Goal: Information Seeking & Learning: Find specific fact

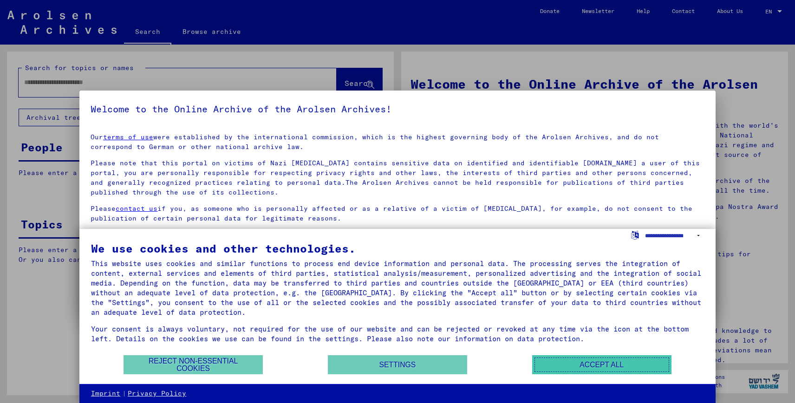
click at [593, 363] on button "Accept all" at bounding box center [601, 364] width 139 height 19
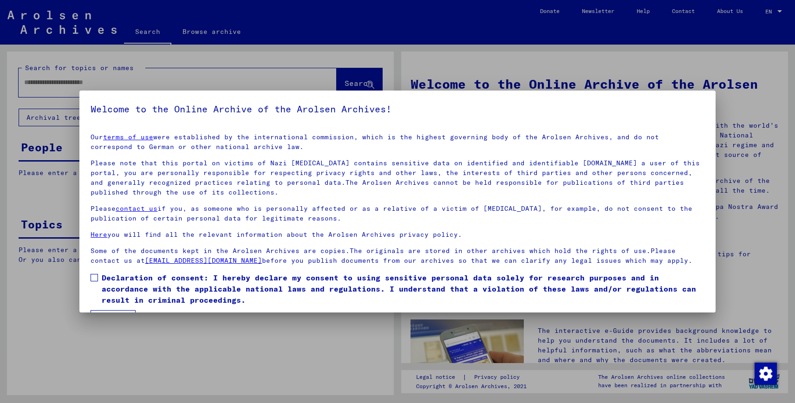
click at [705, 102] on mat-dialog-container "Welcome to the Online Archive of the Arolsen Archives! Our terms of use were es…" at bounding box center [397, 202] width 636 height 222
click at [735, 72] on div at bounding box center [397, 201] width 795 height 403
click at [242, 152] on div "Our terms of use were established by the international commission, which is the…" at bounding box center [398, 198] width 614 height 133
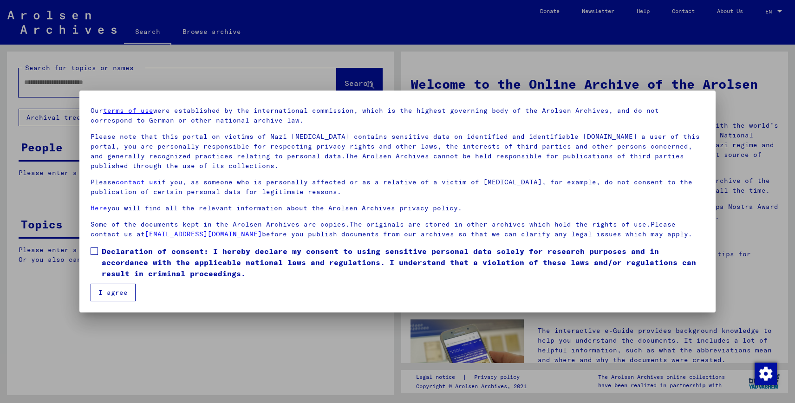
click at [111, 274] on span "Declaration of consent: I hereby declare my consent to using sensitive personal…" at bounding box center [403, 262] width 603 height 33
click at [108, 295] on button "I agree" at bounding box center [113, 293] width 45 height 18
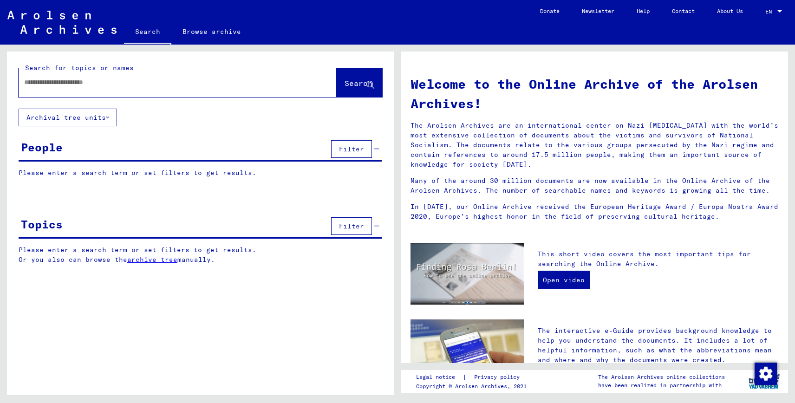
click at [169, 88] on div at bounding box center [164, 82] width 290 height 21
click at [178, 77] on div at bounding box center [164, 82] width 290 height 21
click at [179, 90] on div at bounding box center [164, 82] width 290 height 21
click at [186, 83] on input "text" at bounding box center [166, 83] width 285 height 10
paste input "**********"
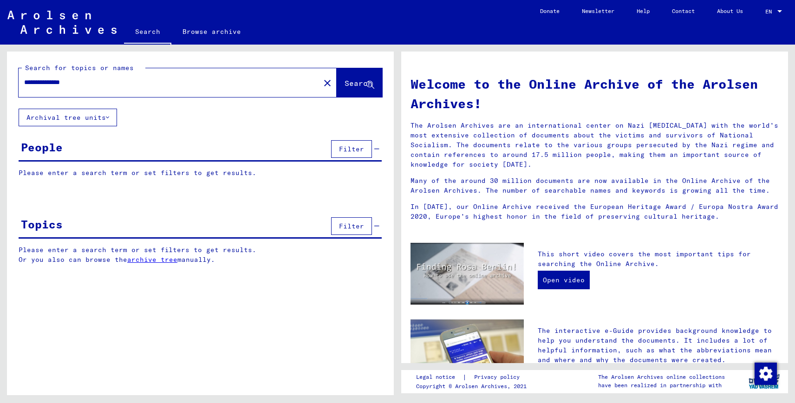
type input "**********"
click at [345, 86] on span "Search" at bounding box center [359, 82] width 28 height 9
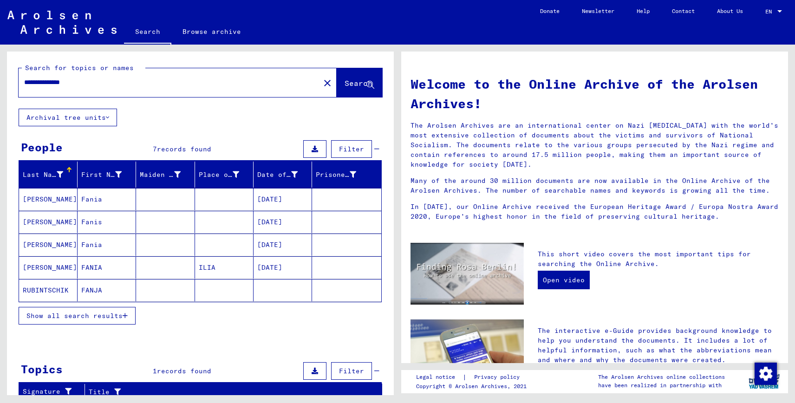
click at [258, 203] on mat-cell "[DATE]" at bounding box center [283, 199] width 59 height 22
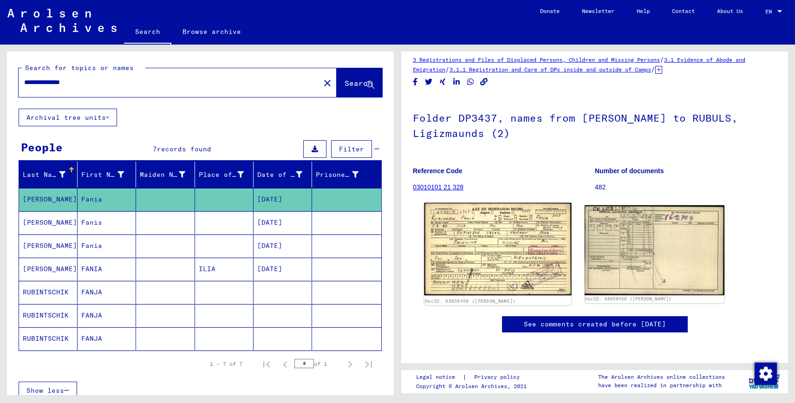
scroll to position [19, 0]
click at [489, 227] on img at bounding box center [497, 249] width 147 height 93
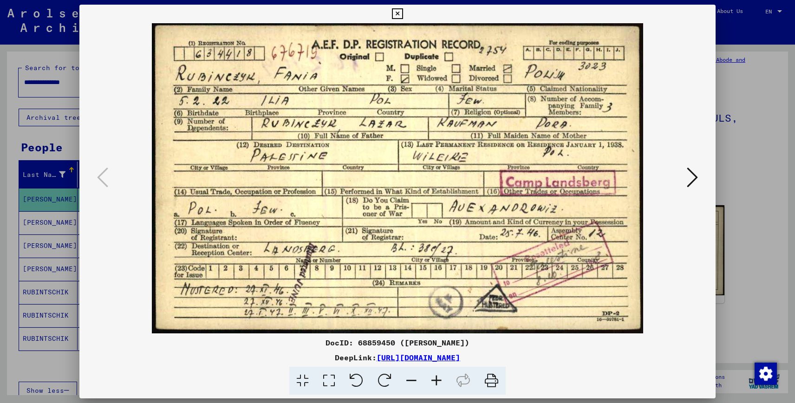
click at [687, 181] on icon at bounding box center [692, 177] width 11 height 22
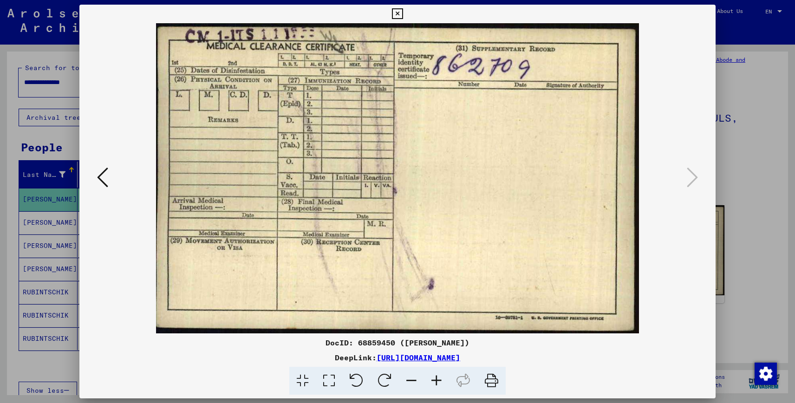
click at [729, 174] on div at bounding box center [397, 201] width 795 height 403
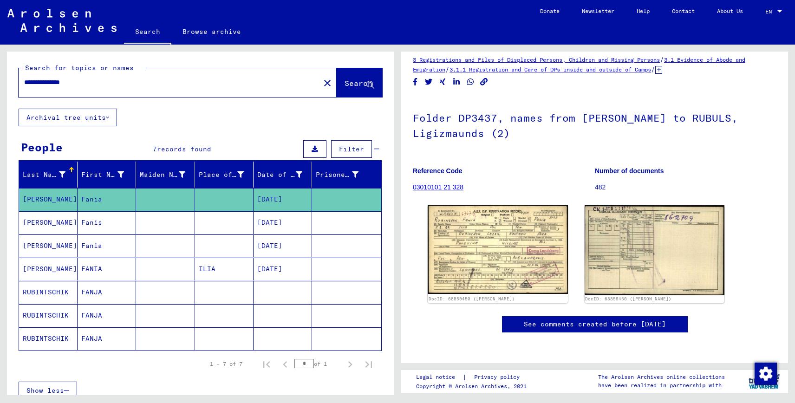
scroll to position [0, 0]
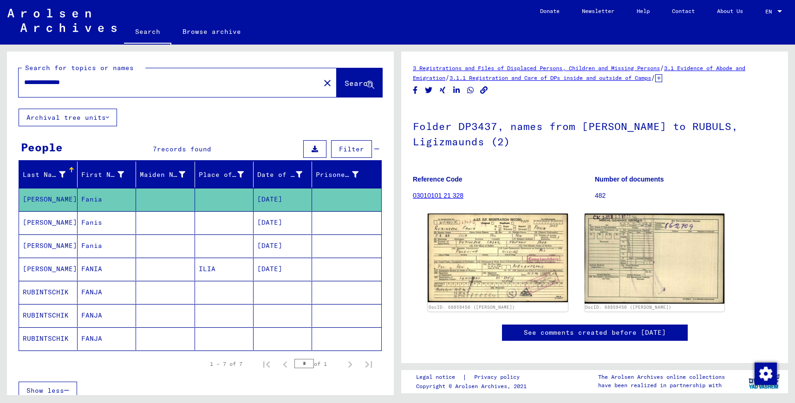
click at [126, 226] on mat-cell "Fanis" at bounding box center [107, 222] width 59 height 23
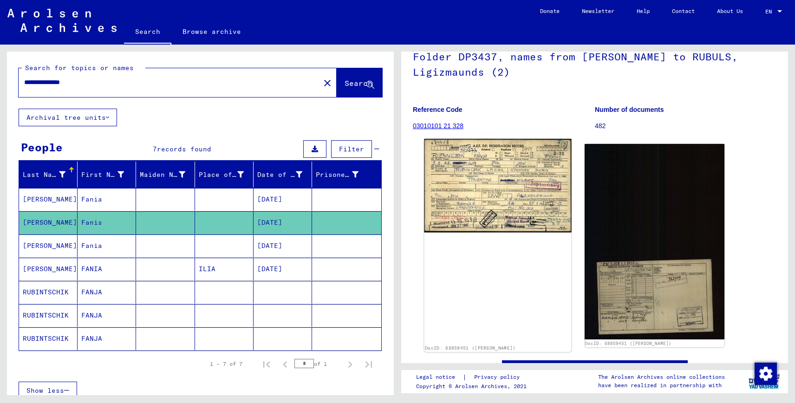
scroll to position [74, 0]
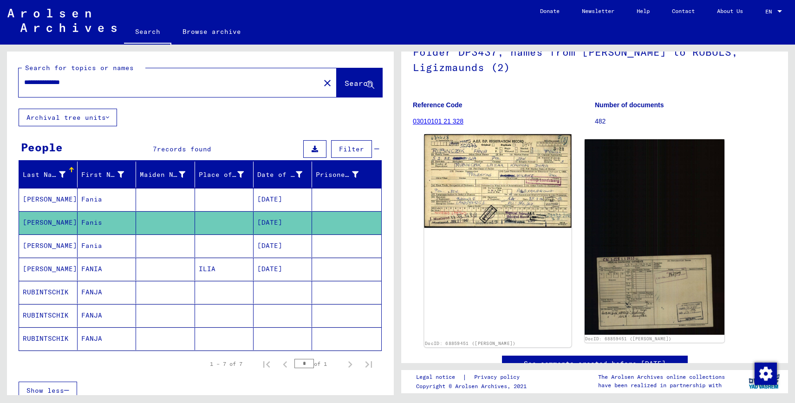
click at [528, 191] on img at bounding box center [497, 180] width 147 height 93
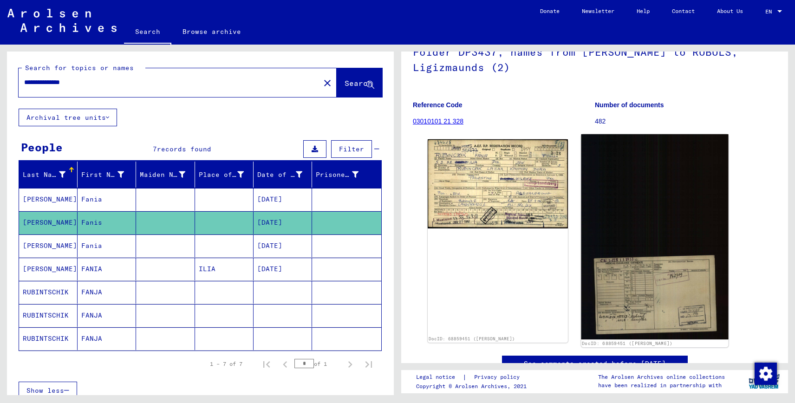
click at [631, 233] on img at bounding box center [654, 236] width 147 height 205
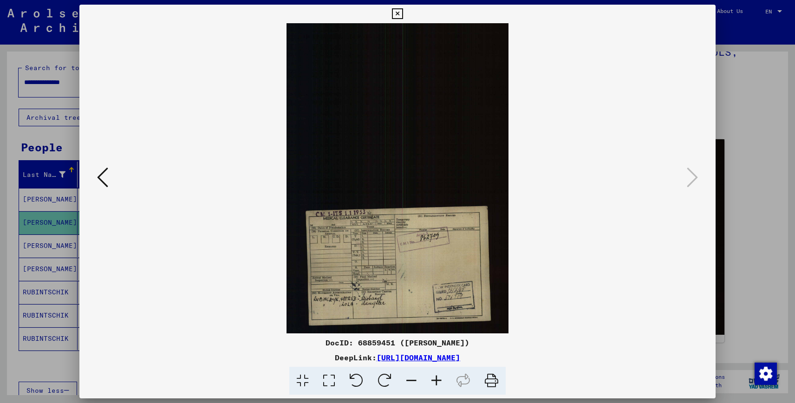
click at [424, 261] on img at bounding box center [397, 178] width 573 height 310
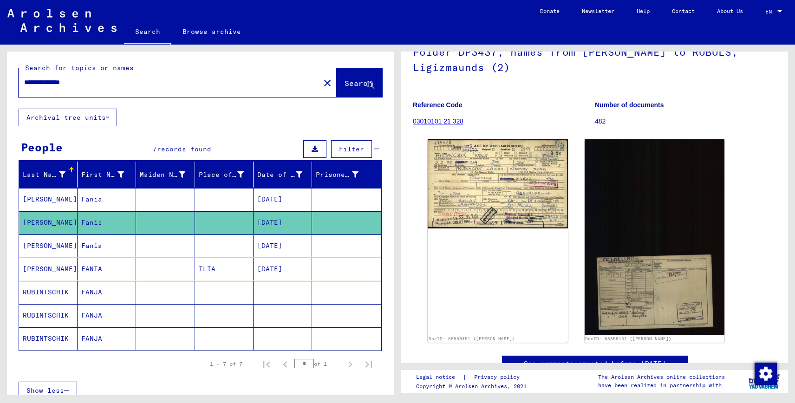
click at [199, 245] on mat-cell at bounding box center [224, 246] width 59 height 23
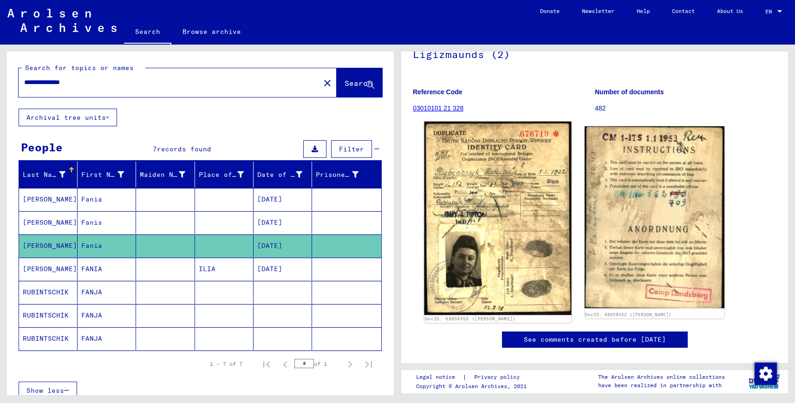
scroll to position [88, 0]
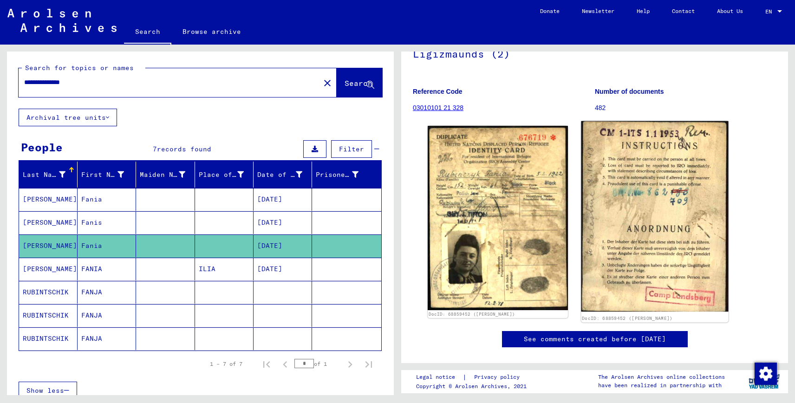
click at [664, 254] on img at bounding box center [654, 216] width 147 height 191
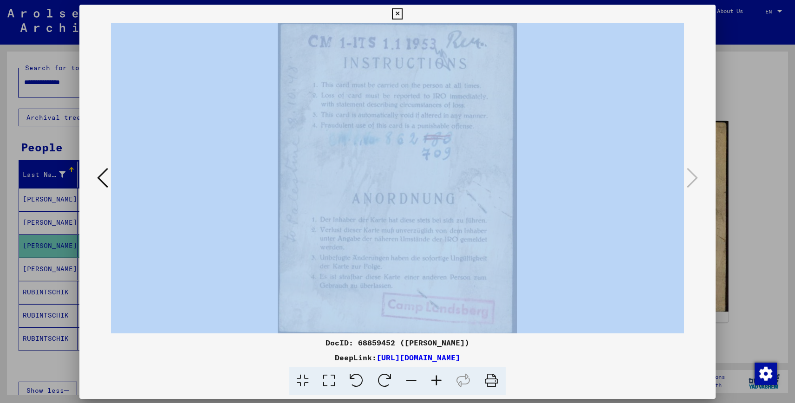
click at [664, 254] on div "DocID: 68859452 ([PERSON_NAME]) DeepLink: [URL][DOMAIN_NAME]" at bounding box center [397, 202] width 636 height 394
click at [430, 216] on img at bounding box center [397, 178] width 573 height 310
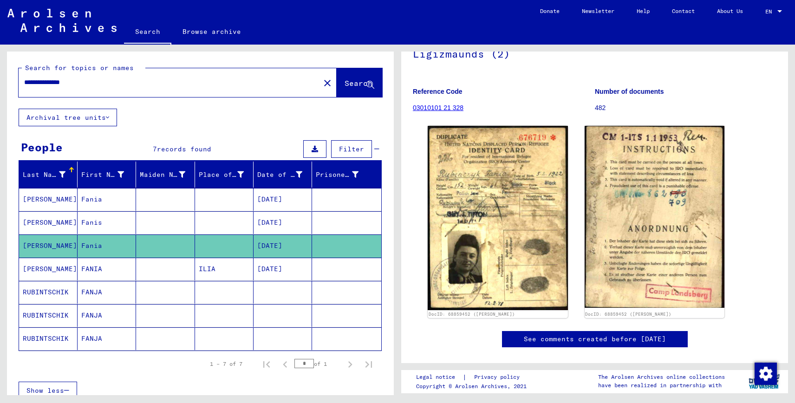
click at [261, 274] on mat-cell "[DATE]" at bounding box center [283, 269] width 59 height 23
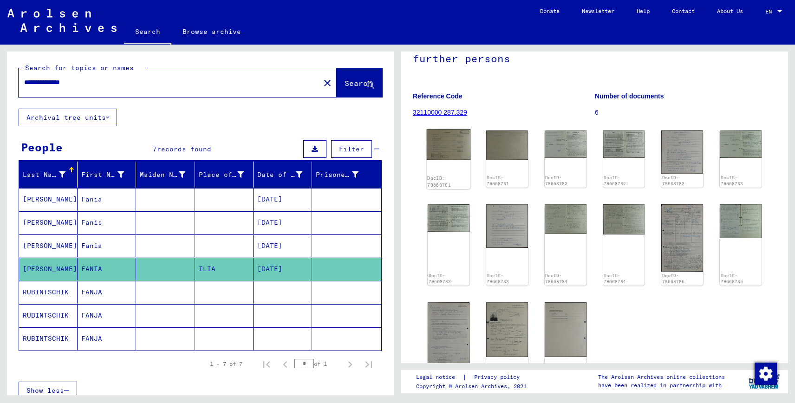
scroll to position [98, 0]
click at [444, 134] on img at bounding box center [449, 145] width 44 height 31
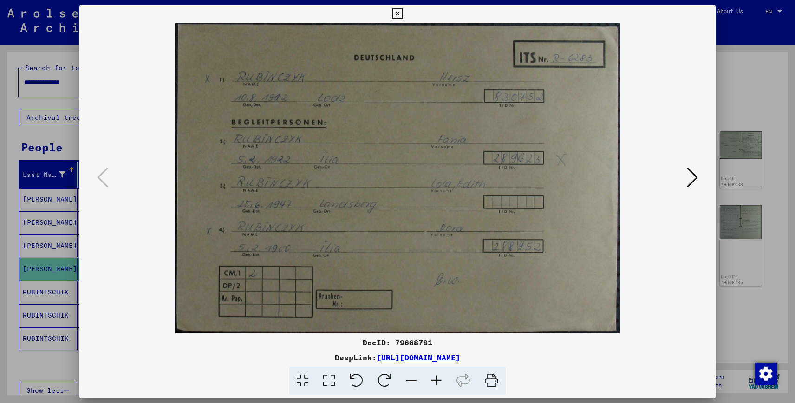
click at [688, 177] on icon at bounding box center [692, 177] width 11 height 22
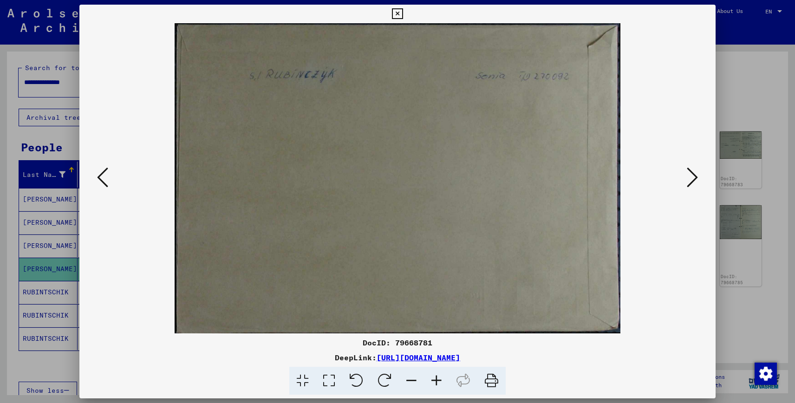
click at [688, 177] on icon at bounding box center [692, 177] width 11 height 22
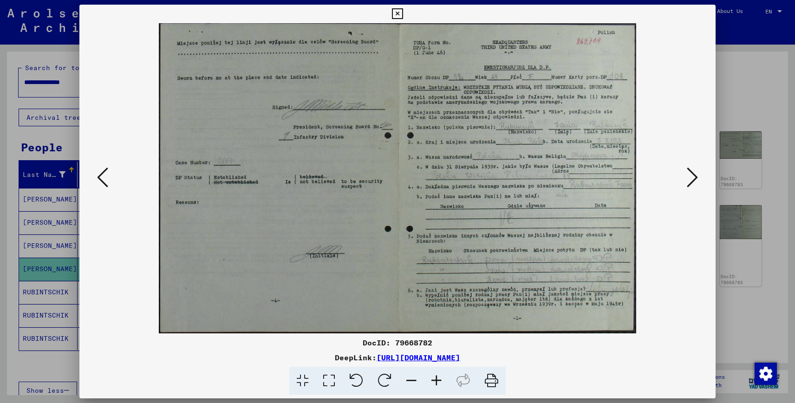
click at [688, 177] on icon at bounding box center [692, 177] width 11 height 22
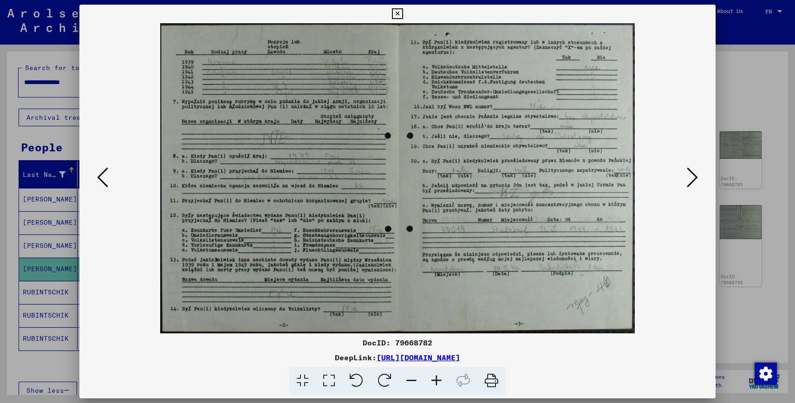
click at [688, 177] on icon at bounding box center [692, 177] width 11 height 22
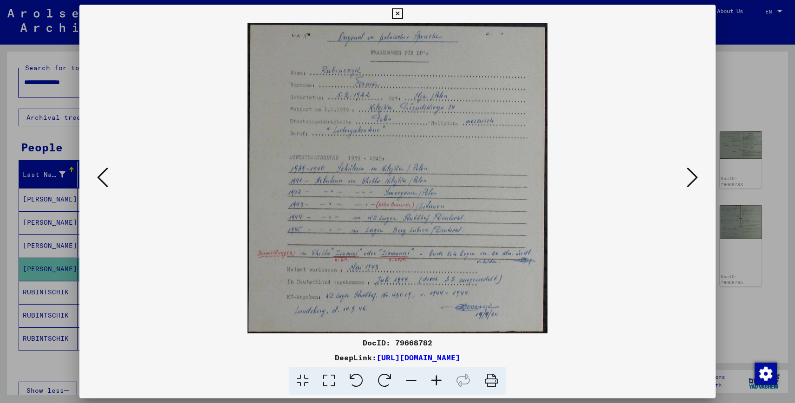
click at [691, 180] on icon at bounding box center [692, 177] width 11 height 22
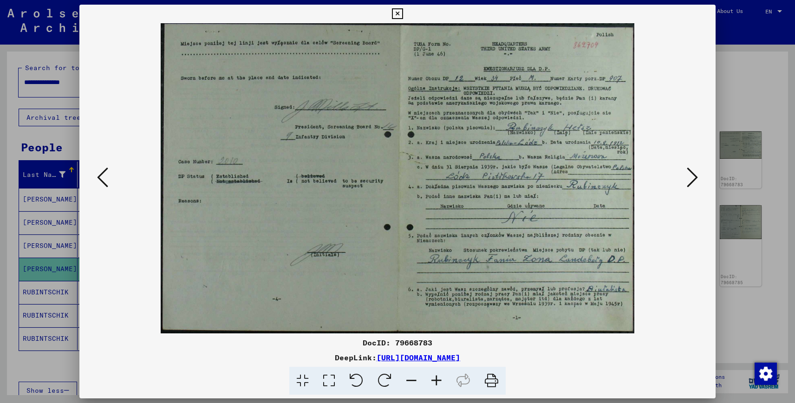
click at [691, 180] on icon at bounding box center [692, 177] width 11 height 22
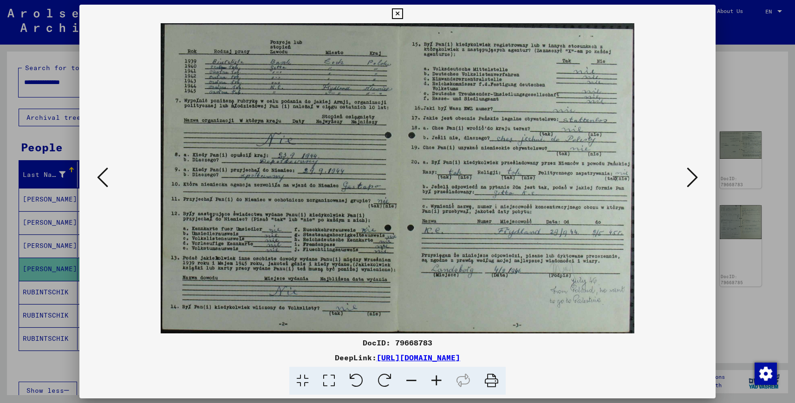
click at [691, 180] on icon at bounding box center [692, 177] width 11 height 22
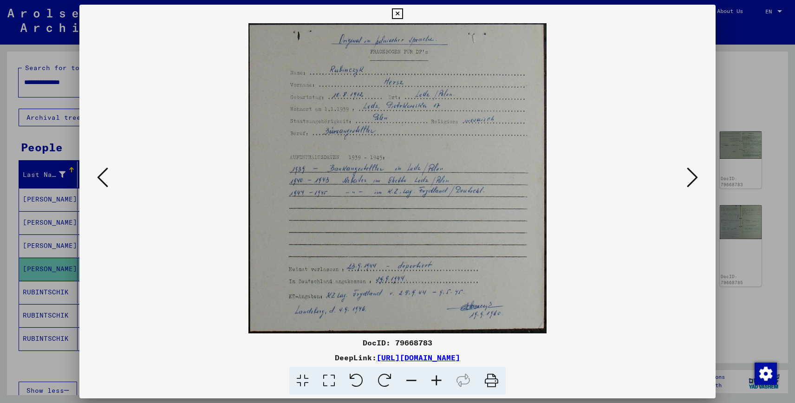
click at [691, 180] on icon at bounding box center [692, 177] width 11 height 22
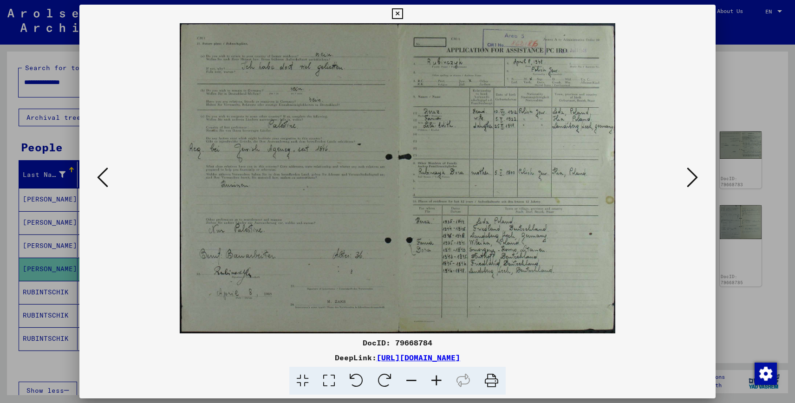
click at [691, 180] on icon at bounding box center [692, 177] width 11 height 22
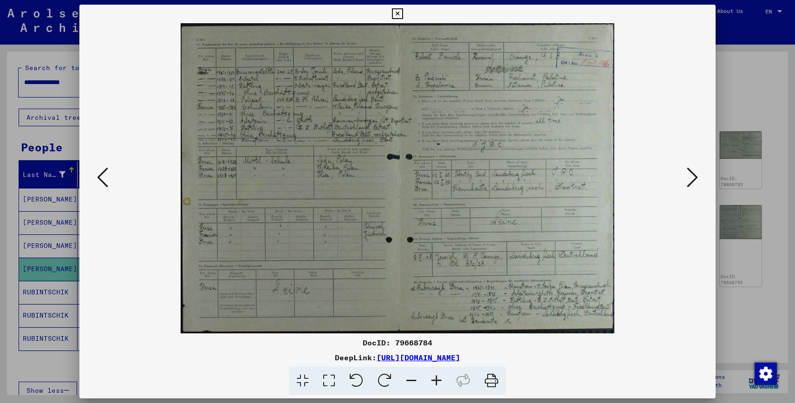
click at [691, 180] on icon at bounding box center [692, 177] width 11 height 22
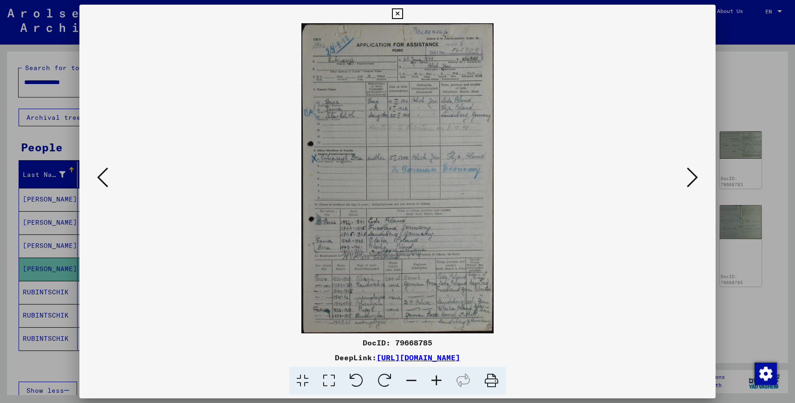
click at [691, 180] on icon at bounding box center [692, 177] width 11 height 22
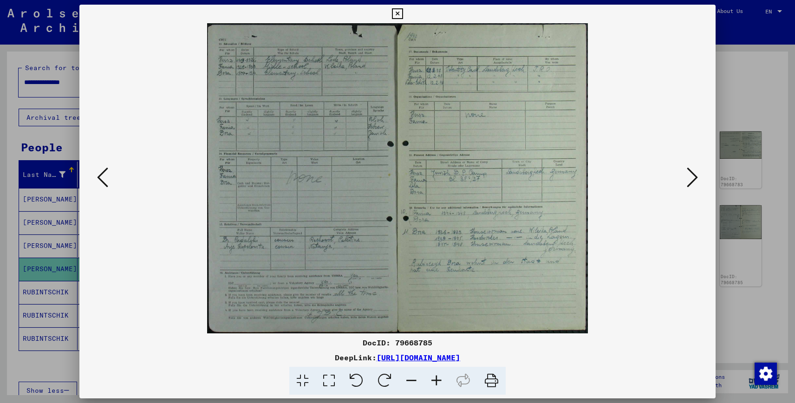
click at [691, 180] on icon at bounding box center [692, 177] width 11 height 22
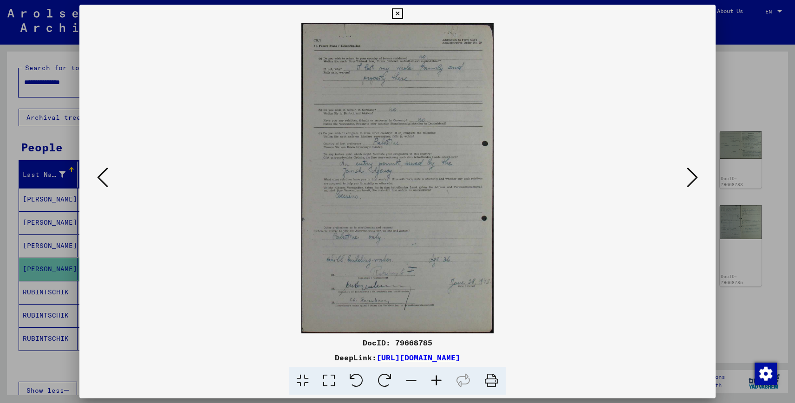
click at [691, 180] on icon at bounding box center [692, 177] width 11 height 22
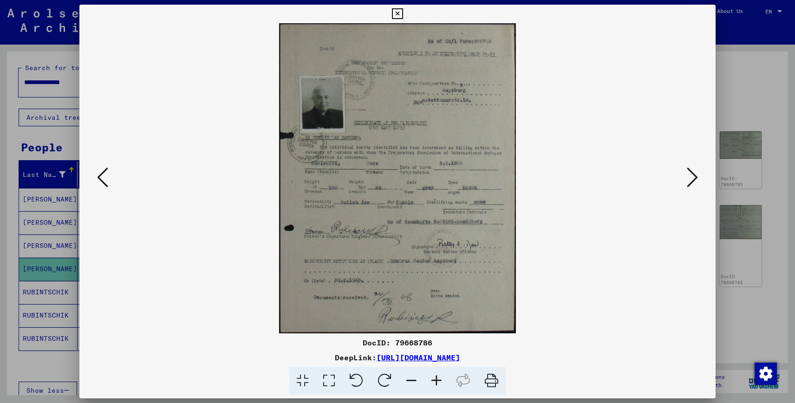
click at [691, 180] on icon at bounding box center [692, 177] width 11 height 22
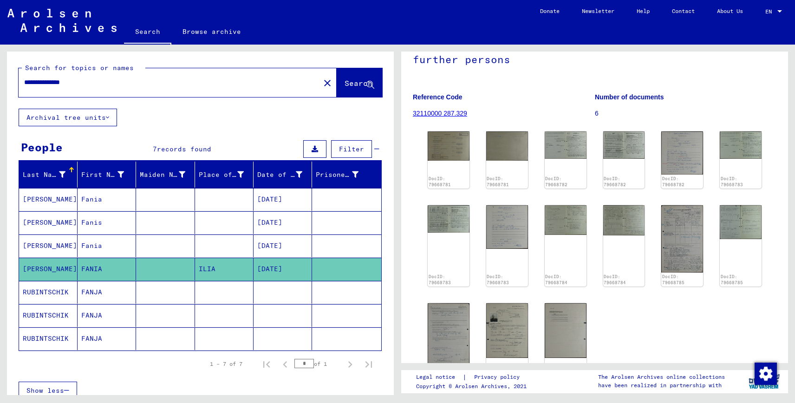
click at [218, 294] on mat-cell at bounding box center [224, 292] width 59 height 23
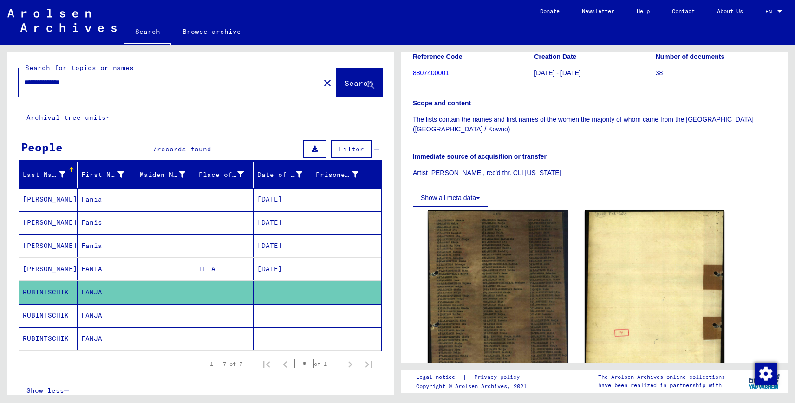
scroll to position [131, 0]
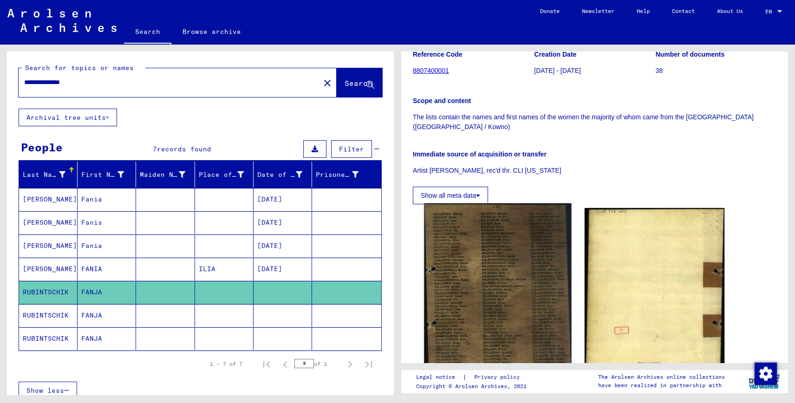
click at [525, 246] on img at bounding box center [497, 297] width 147 height 189
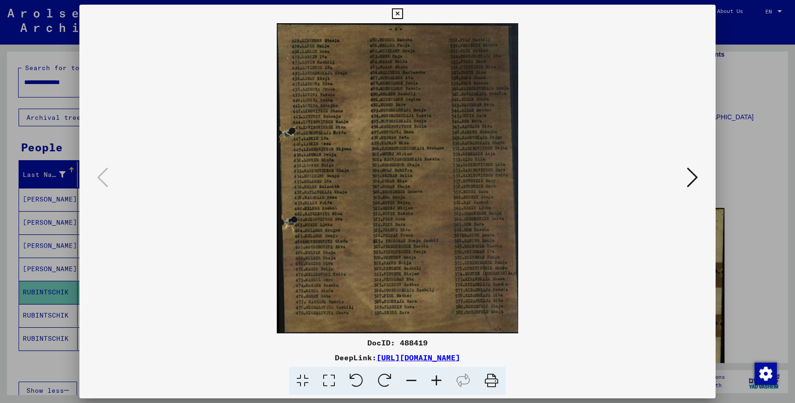
click at [679, 191] on img at bounding box center [397, 178] width 573 height 310
click at [688, 182] on icon at bounding box center [692, 177] width 11 height 22
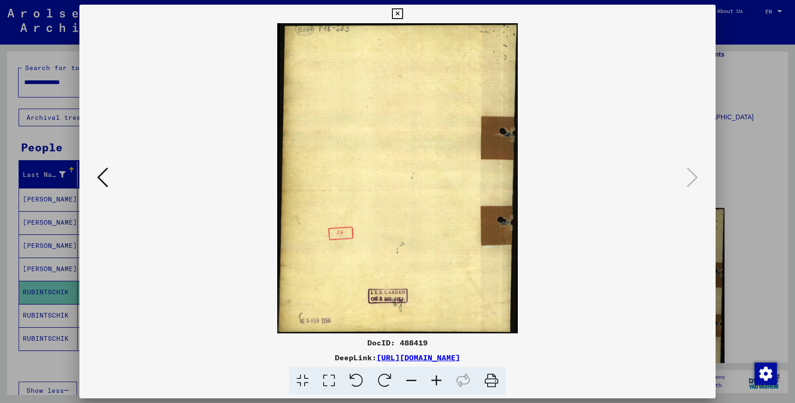
click at [94, 178] on button at bounding box center [102, 178] width 17 height 26
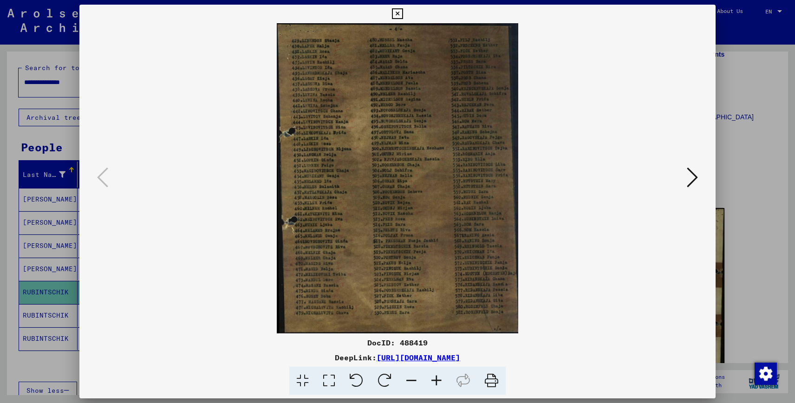
click at [442, 109] on img at bounding box center [397, 178] width 573 height 310
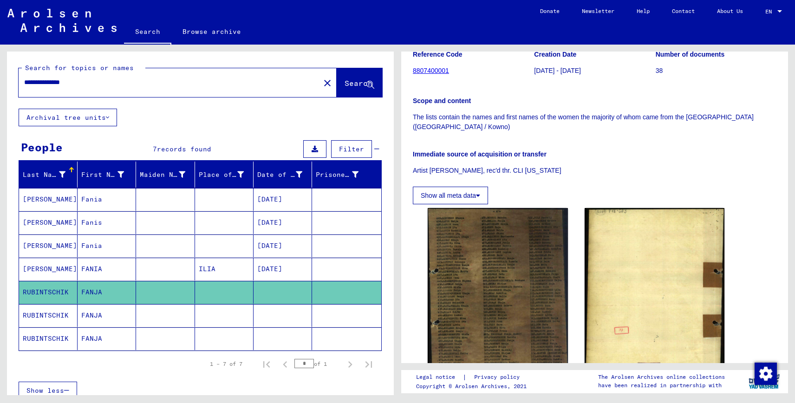
click at [442, 112] on p "The lists contain the names and first names of the women the majority of whom c…" at bounding box center [595, 122] width 364 height 20
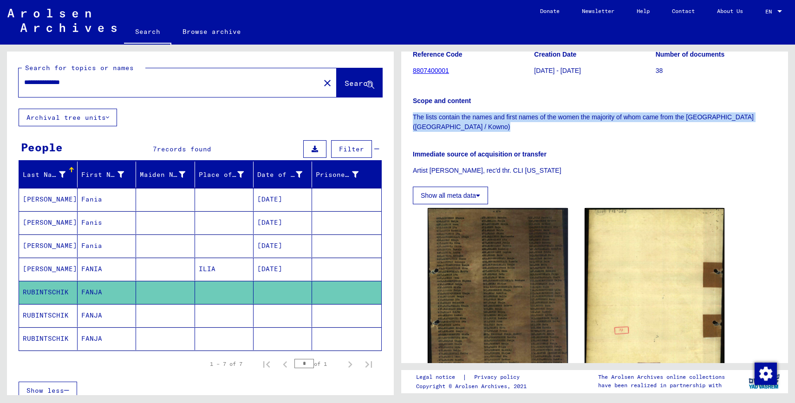
click at [442, 112] on p "The lists contain the names and first names of the women the majority of whom c…" at bounding box center [595, 122] width 364 height 20
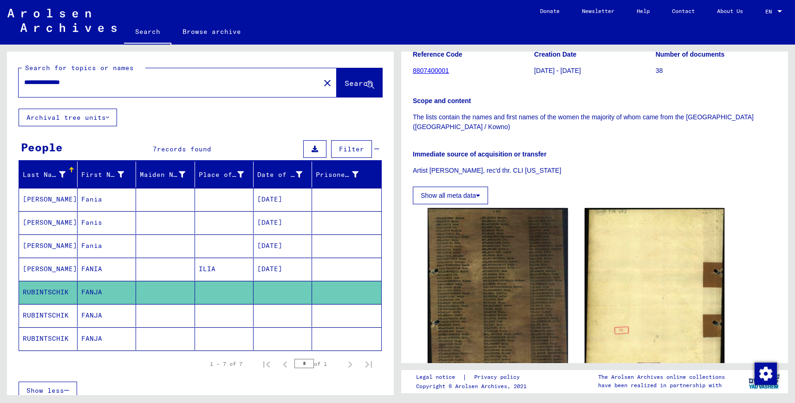
click at [443, 114] on p "The lists contain the names and first names of the women the majority of whom c…" at bounding box center [595, 122] width 364 height 20
click at [187, 317] on mat-cell at bounding box center [165, 315] width 59 height 23
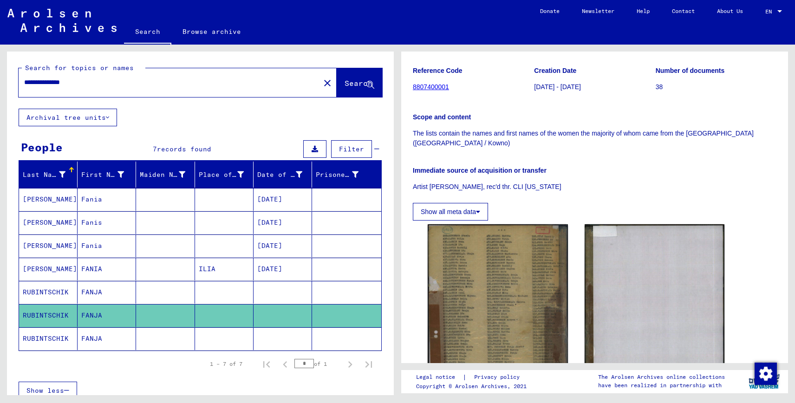
scroll to position [114, 0]
click at [452, 250] on img at bounding box center [498, 317] width 140 height 185
click at [143, 332] on mat-cell at bounding box center [165, 338] width 59 height 23
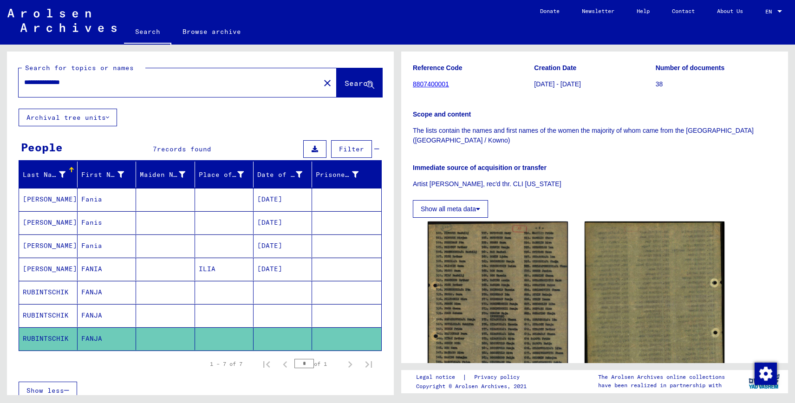
scroll to position [121, 0]
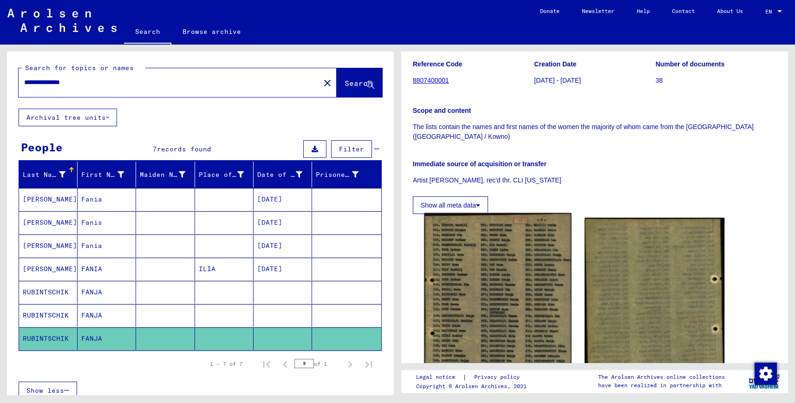
click at [466, 283] on img at bounding box center [497, 310] width 147 height 194
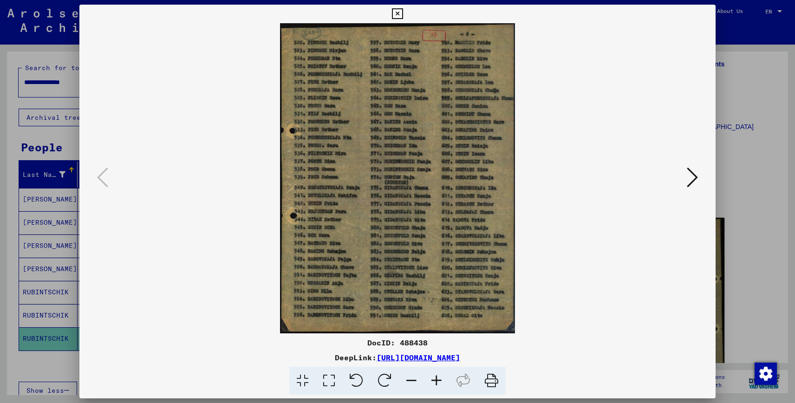
click at [472, 213] on img at bounding box center [397, 178] width 573 height 310
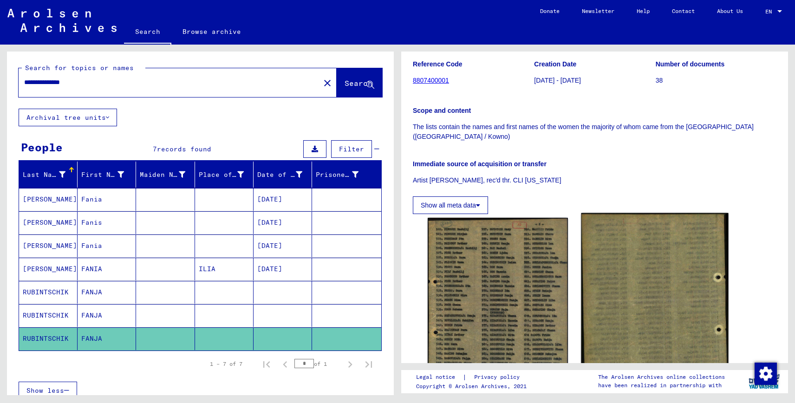
click at [585, 270] on img at bounding box center [654, 308] width 147 height 191
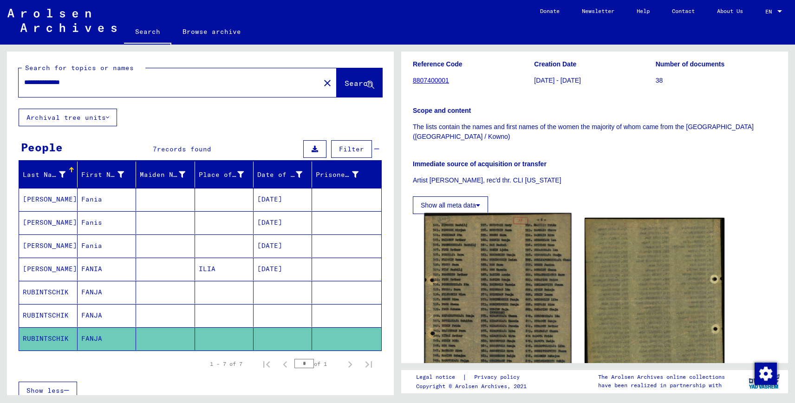
click at [522, 267] on img at bounding box center [497, 310] width 147 height 194
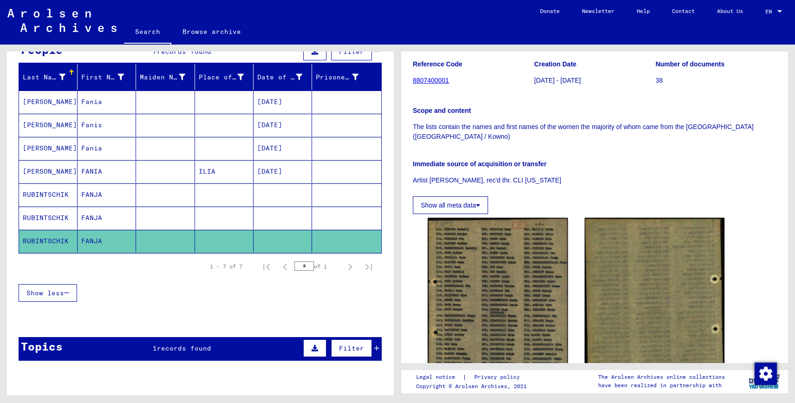
scroll to position [101, 0]
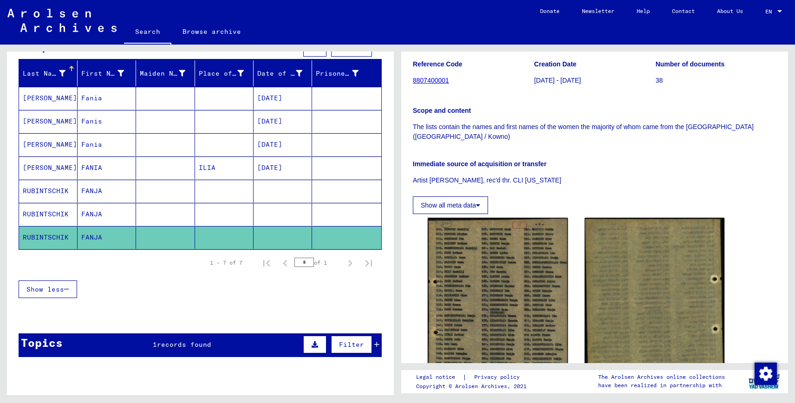
click at [228, 263] on div "1 – 7 of 7" at bounding box center [226, 263] width 33 height 8
click at [210, 99] on mat-cell at bounding box center [224, 98] width 59 height 23
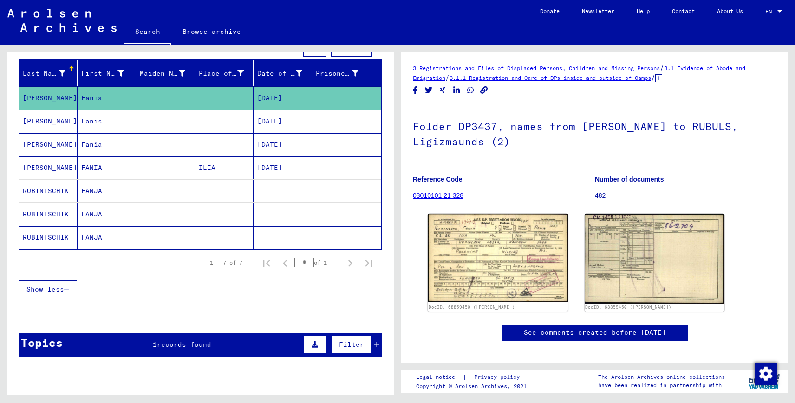
click at [214, 114] on mat-cell at bounding box center [224, 121] width 59 height 23
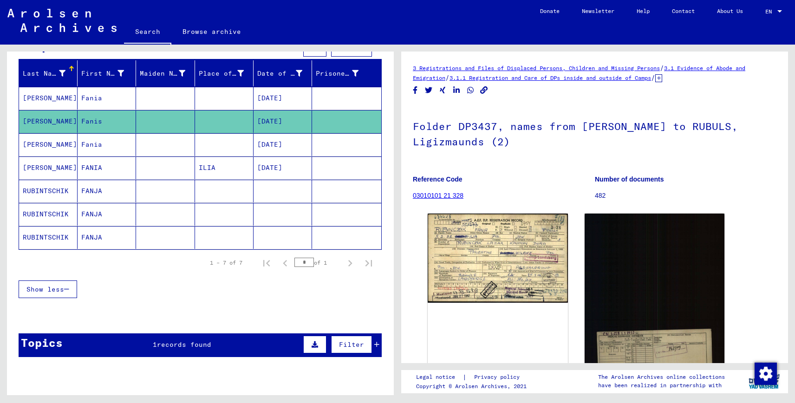
click at [218, 100] on mat-cell at bounding box center [224, 98] width 59 height 23
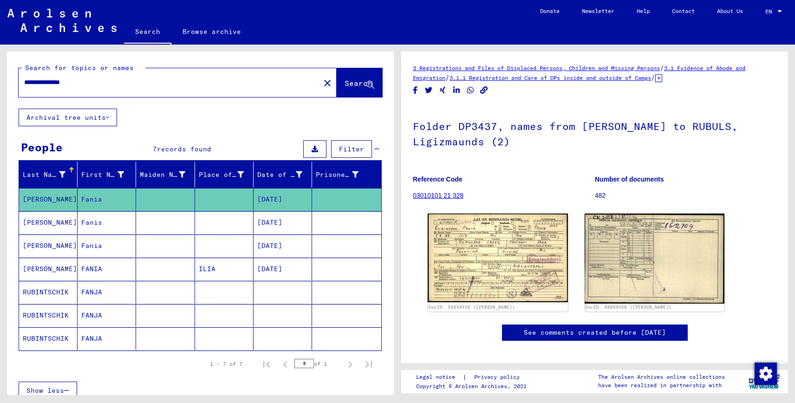
click at [203, 83] on input "**********" at bounding box center [169, 83] width 290 height 10
paste input "text"
type input "**********"
click at [359, 83] on span "Search" at bounding box center [359, 82] width 28 height 9
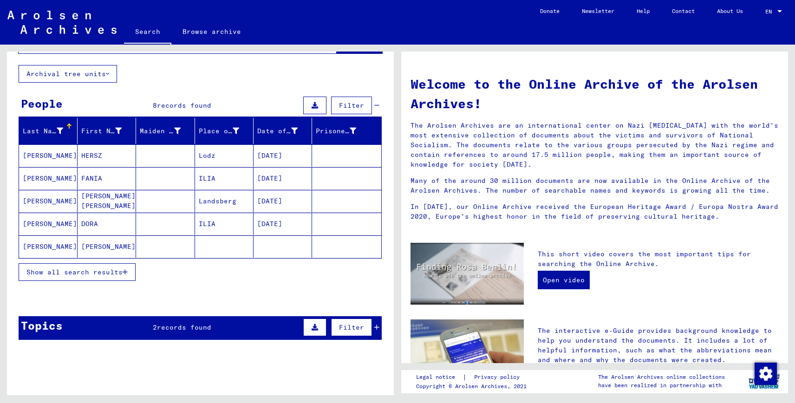
scroll to position [46, 0]
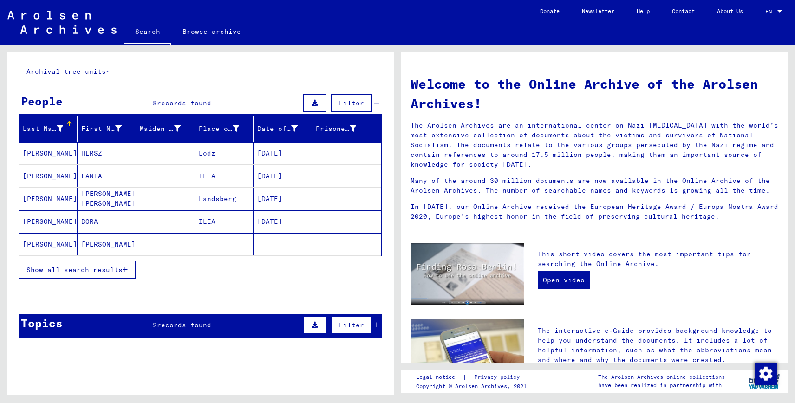
click at [211, 161] on mat-cell "Lodz" at bounding box center [224, 153] width 59 height 22
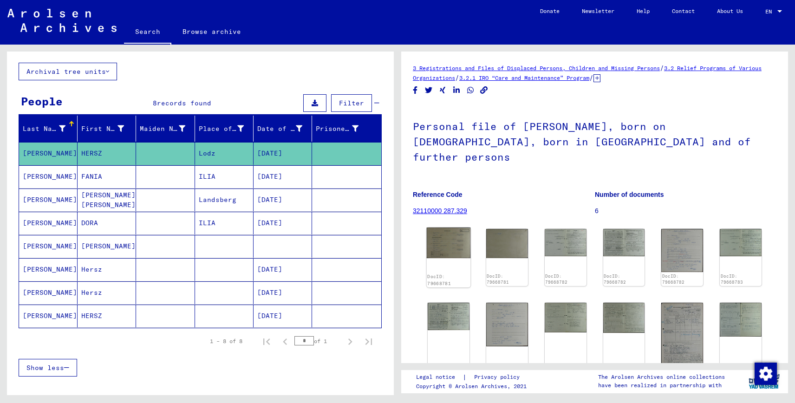
click at [443, 234] on img at bounding box center [449, 243] width 44 height 31
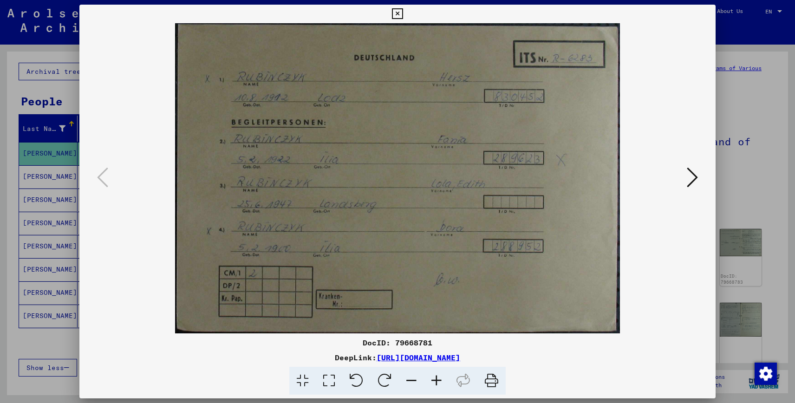
click at [693, 182] on icon at bounding box center [692, 177] width 11 height 22
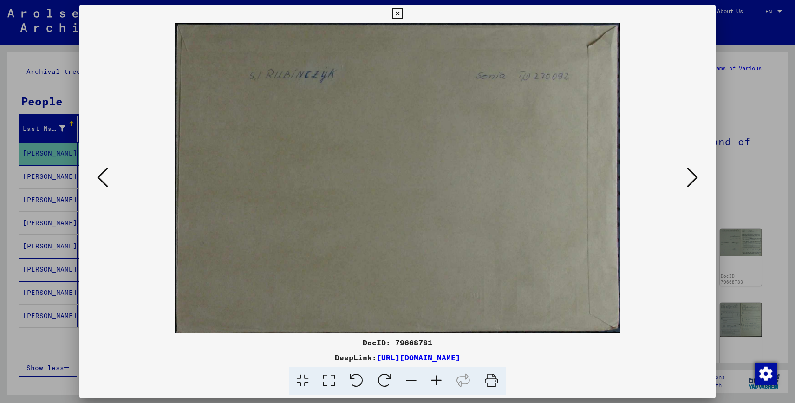
click at [693, 182] on icon at bounding box center [692, 177] width 11 height 22
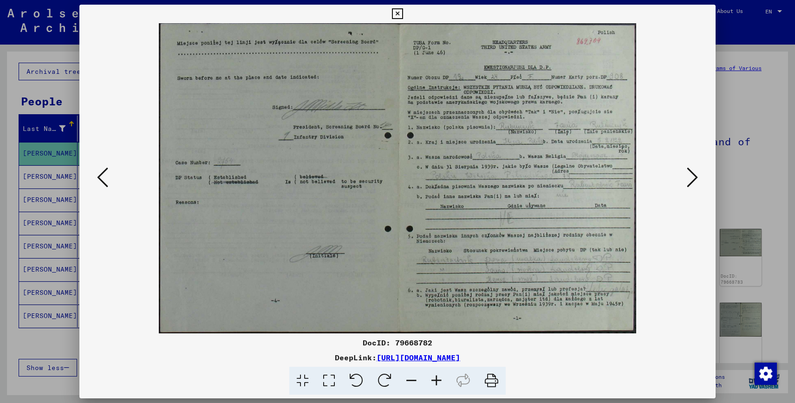
click at [693, 182] on icon at bounding box center [692, 177] width 11 height 22
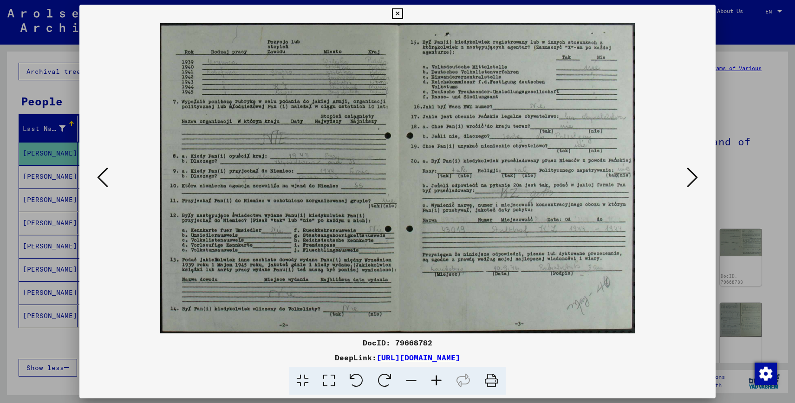
click at [693, 182] on icon at bounding box center [692, 177] width 11 height 22
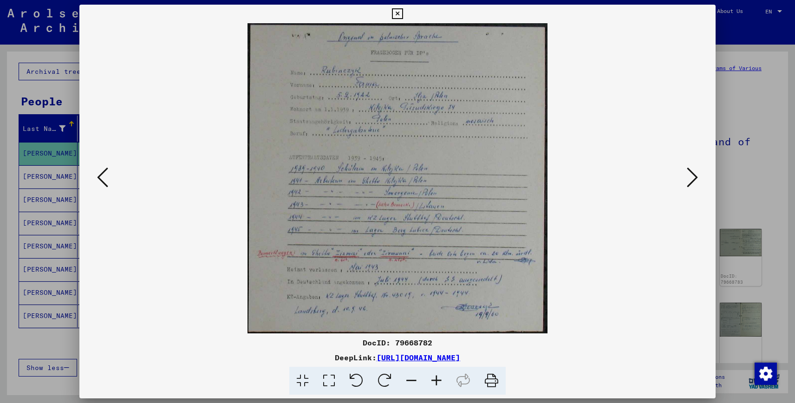
click at [693, 182] on icon at bounding box center [692, 177] width 11 height 22
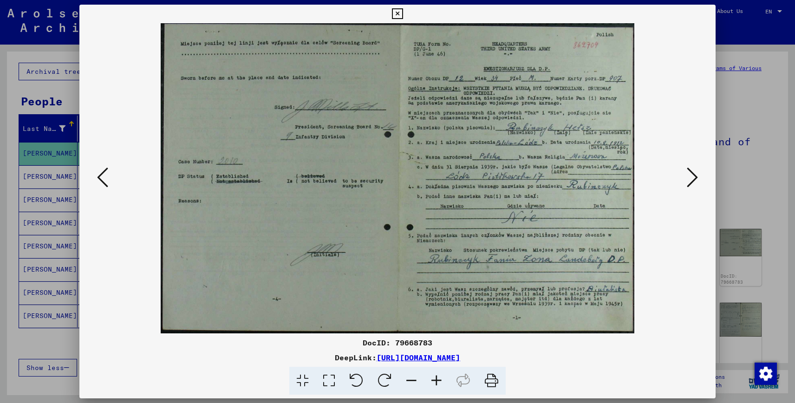
click at [693, 182] on icon at bounding box center [692, 177] width 11 height 22
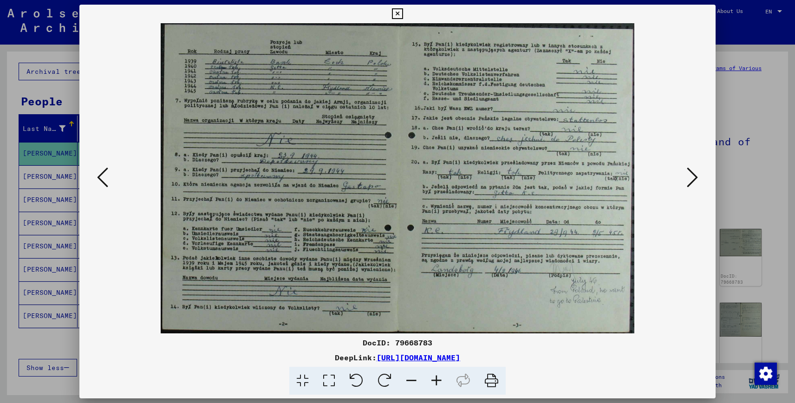
click at [693, 182] on icon at bounding box center [692, 177] width 11 height 22
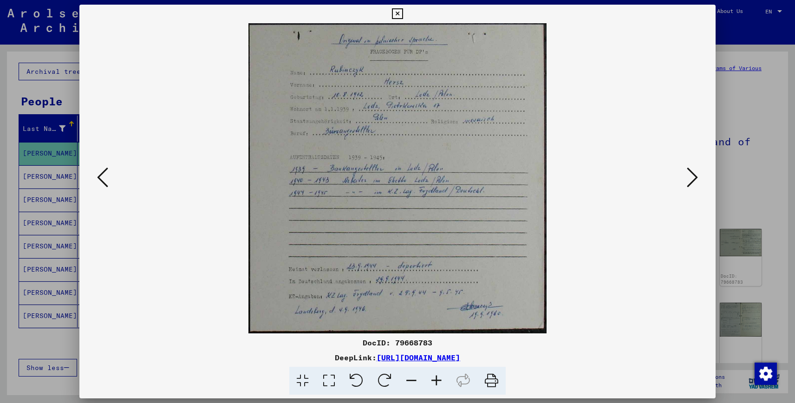
click at [693, 182] on icon at bounding box center [692, 177] width 11 height 22
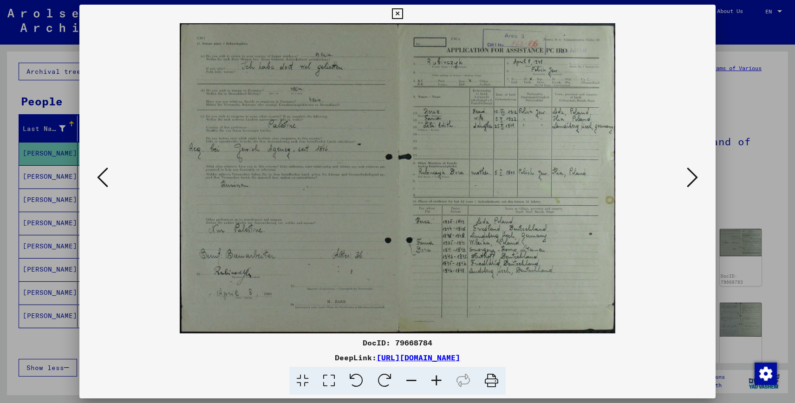
click at [693, 182] on icon at bounding box center [692, 177] width 11 height 22
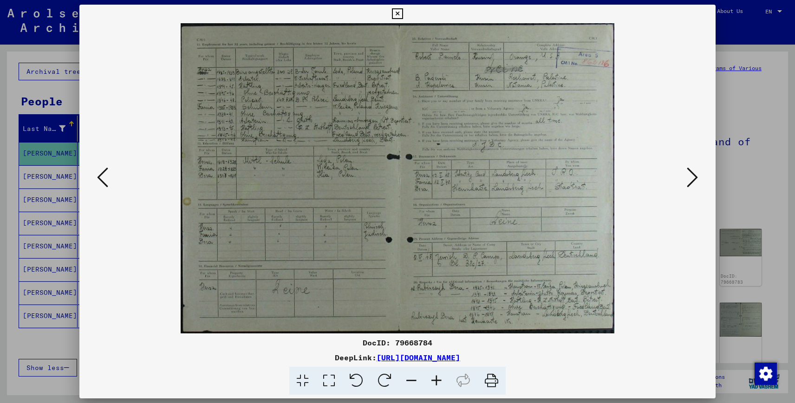
click at [693, 182] on icon at bounding box center [692, 177] width 11 height 22
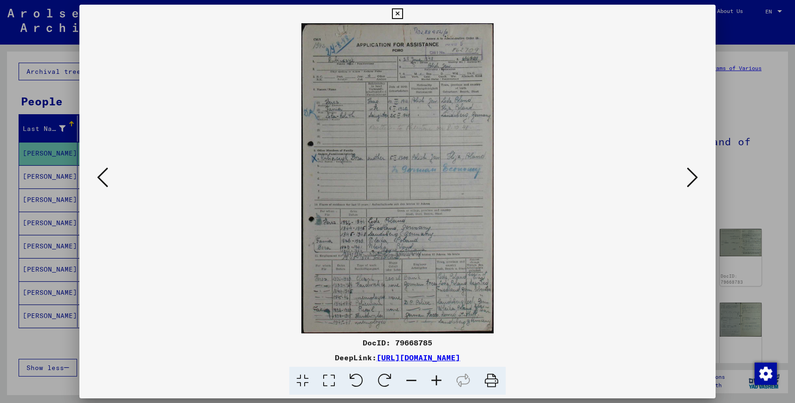
click at [693, 182] on icon at bounding box center [692, 177] width 11 height 22
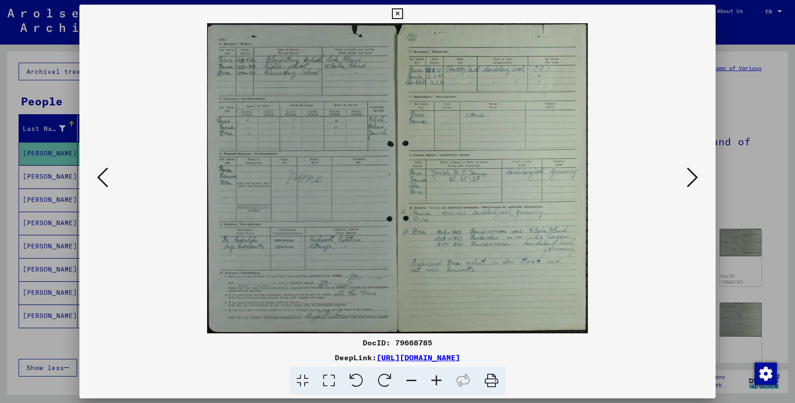
click at [693, 182] on icon at bounding box center [692, 177] width 11 height 22
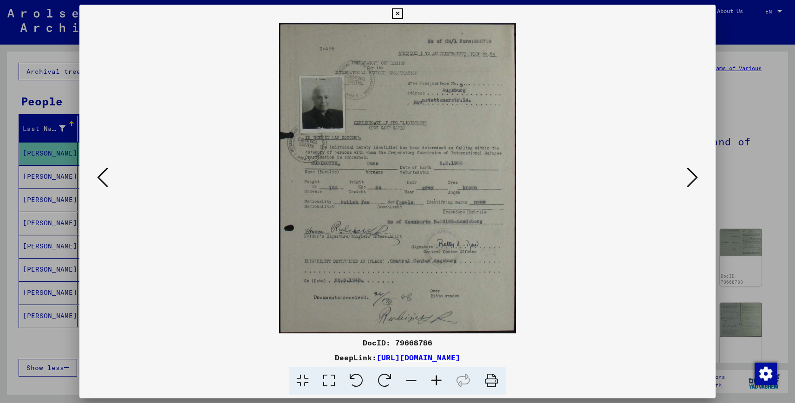
click at [693, 182] on icon at bounding box center [692, 177] width 11 height 22
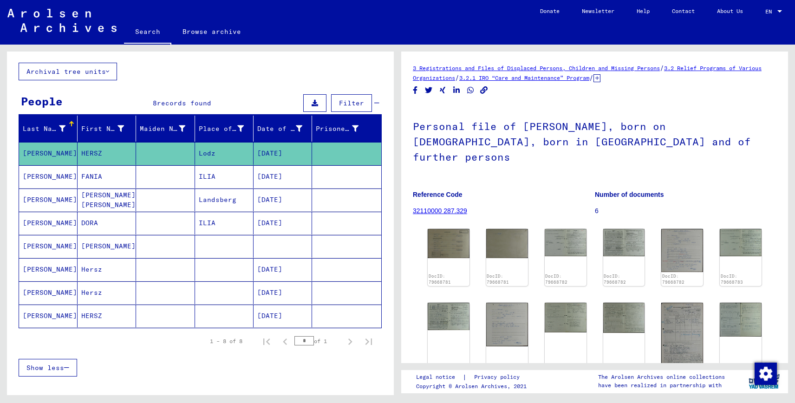
click at [196, 183] on mat-cell "ILIA" at bounding box center [224, 176] width 59 height 23
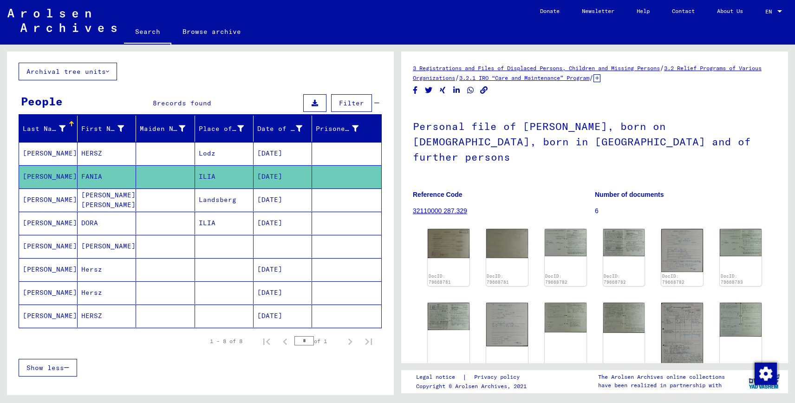
click at [327, 156] on mat-cell at bounding box center [346, 153] width 69 height 23
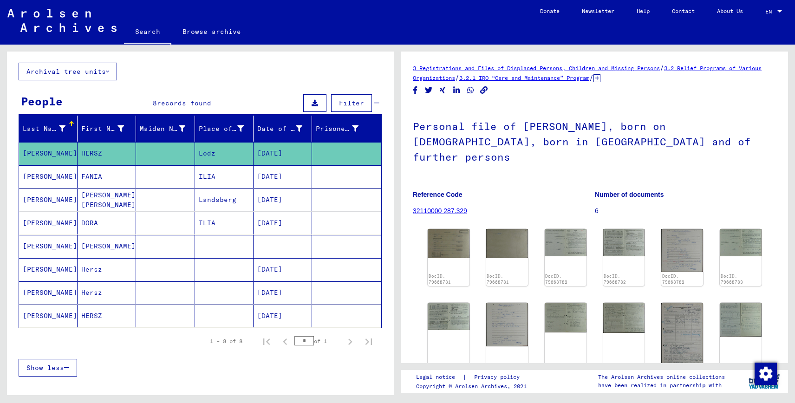
click at [321, 176] on mat-cell at bounding box center [346, 176] width 69 height 23
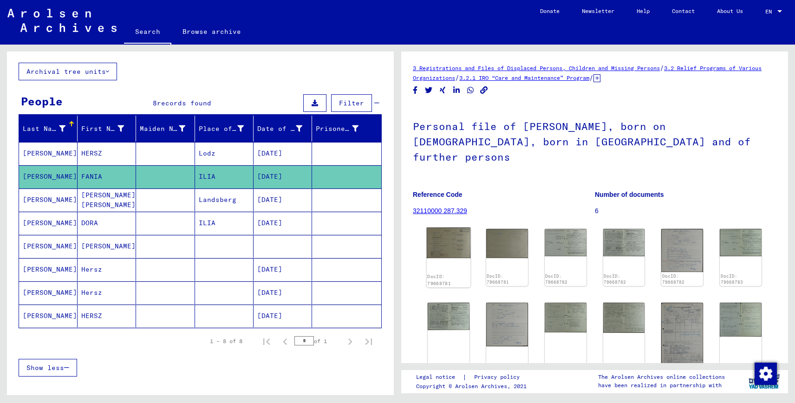
click at [453, 238] on img at bounding box center [449, 243] width 44 height 31
click at [284, 197] on mat-cell "[DATE]" at bounding box center [283, 200] width 59 height 23
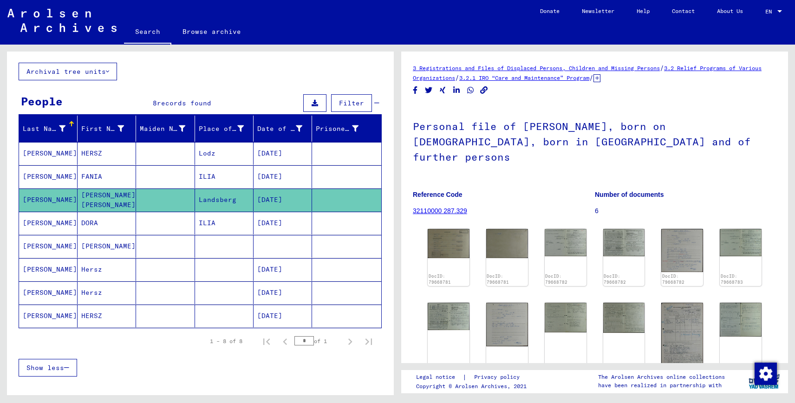
click at [298, 198] on mat-cell "[DATE]" at bounding box center [283, 200] width 59 height 23
click at [444, 237] on img at bounding box center [449, 243] width 44 height 31
click at [283, 232] on mat-cell "[DATE]" at bounding box center [283, 223] width 59 height 23
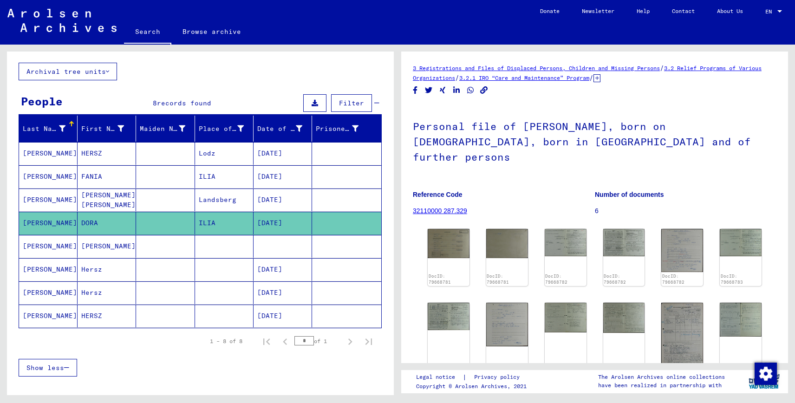
click at [306, 195] on mat-cell "[DATE]" at bounding box center [283, 200] width 59 height 23
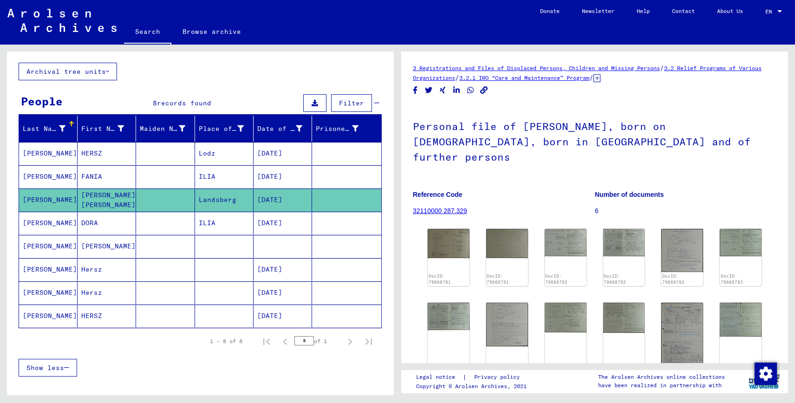
click at [316, 148] on mat-cell at bounding box center [346, 153] width 69 height 23
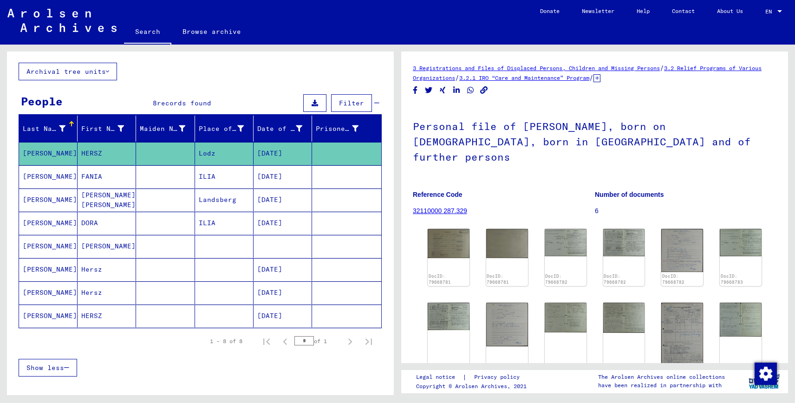
click at [305, 176] on mat-cell "[DATE]" at bounding box center [283, 176] width 59 height 23
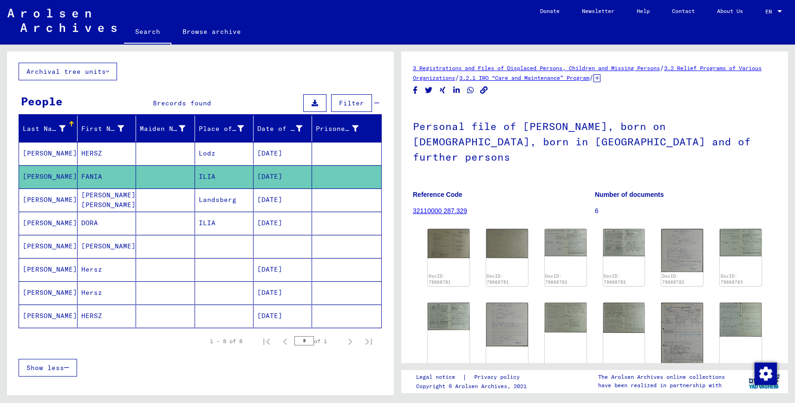
click at [297, 206] on mat-cell "[DATE]" at bounding box center [283, 200] width 59 height 23
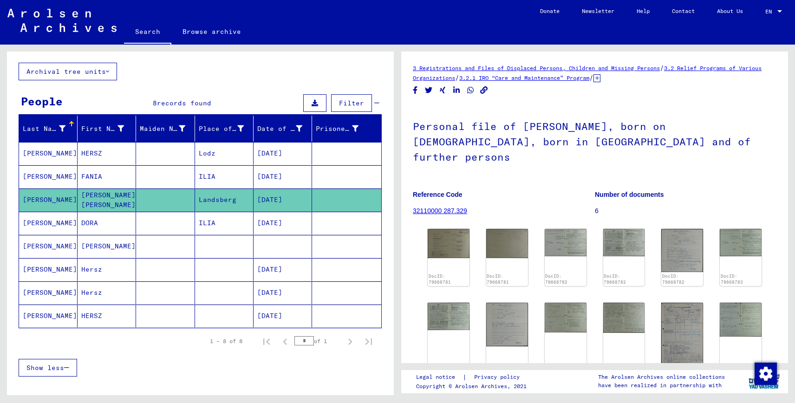
click at [278, 259] on mat-cell "[DATE]" at bounding box center [283, 269] width 59 height 23
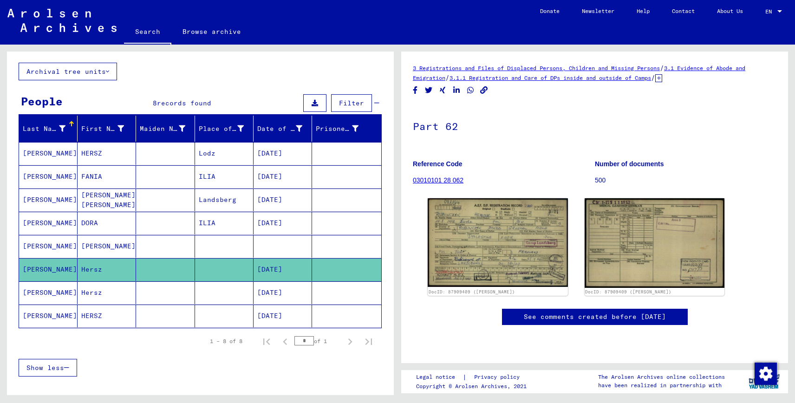
click at [283, 247] on mat-cell at bounding box center [283, 246] width 59 height 23
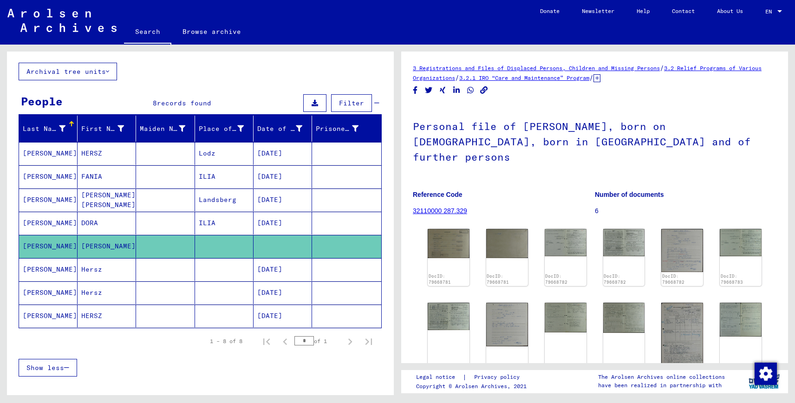
click at [279, 268] on mat-cell "[DATE]" at bounding box center [283, 269] width 59 height 23
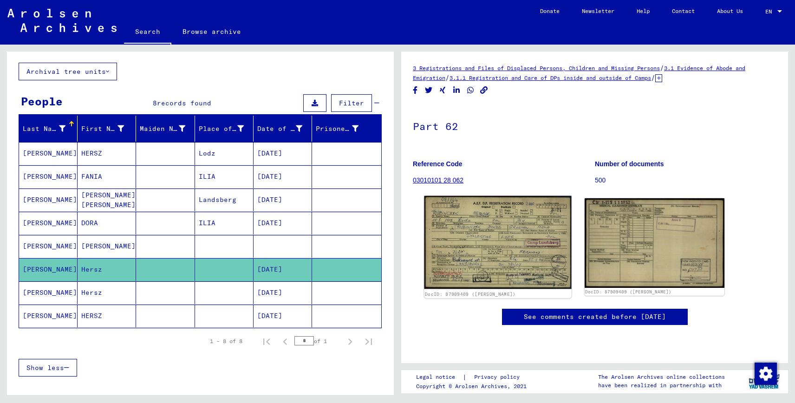
click at [478, 221] on img at bounding box center [497, 242] width 147 height 93
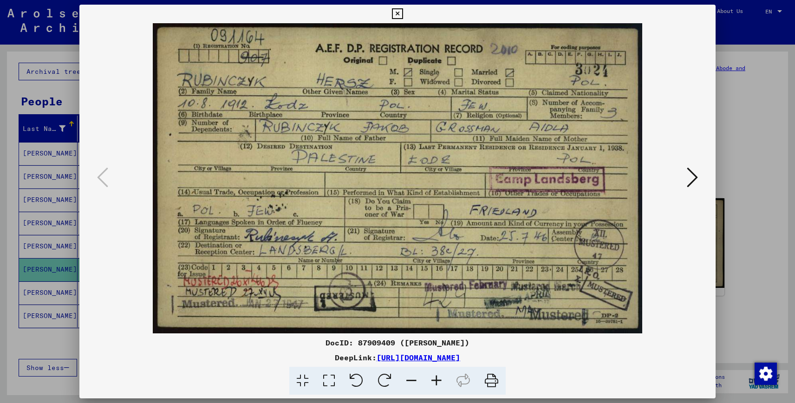
click at [687, 176] on icon at bounding box center [692, 177] width 11 height 22
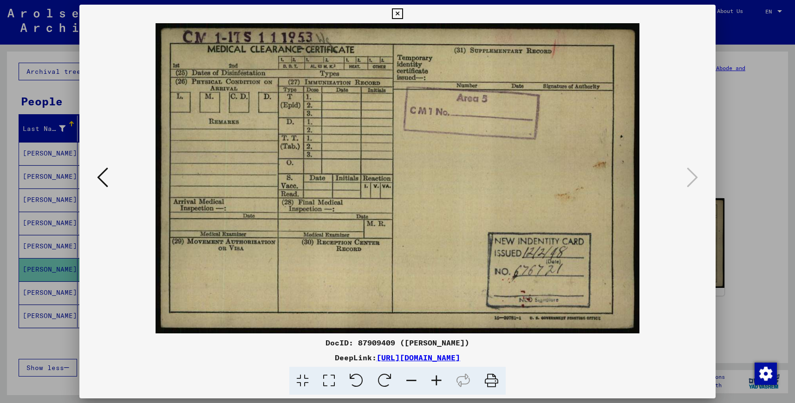
click at [112, 189] on img at bounding box center [397, 178] width 573 height 310
click at [53, 260] on div at bounding box center [397, 201] width 795 height 403
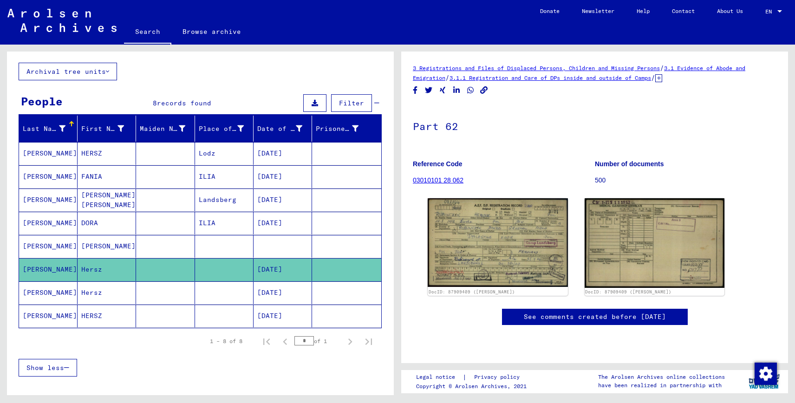
click at [89, 296] on mat-cell "Hersz" at bounding box center [107, 292] width 59 height 23
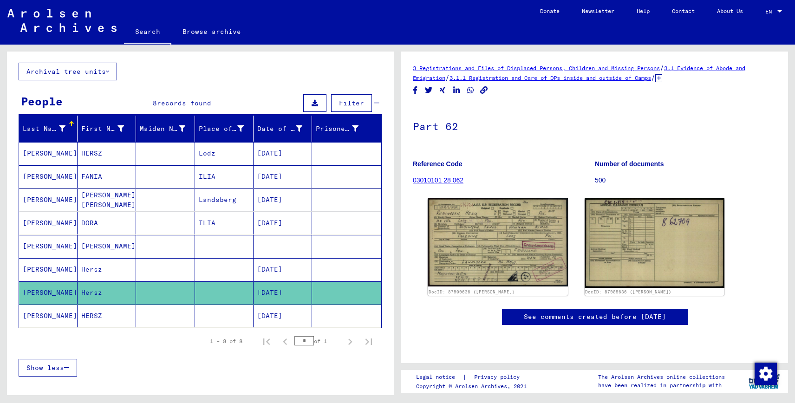
click at [278, 275] on mat-cell "[DATE]" at bounding box center [283, 269] width 59 height 23
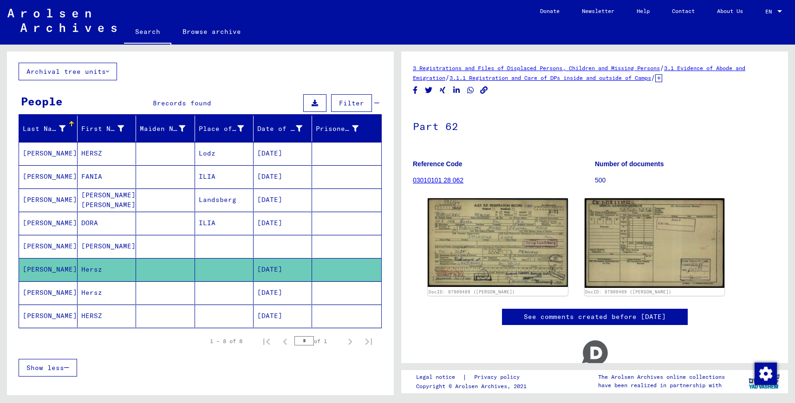
click at [278, 293] on mat-cell "[DATE]" at bounding box center [283, 292] width 59 height 23
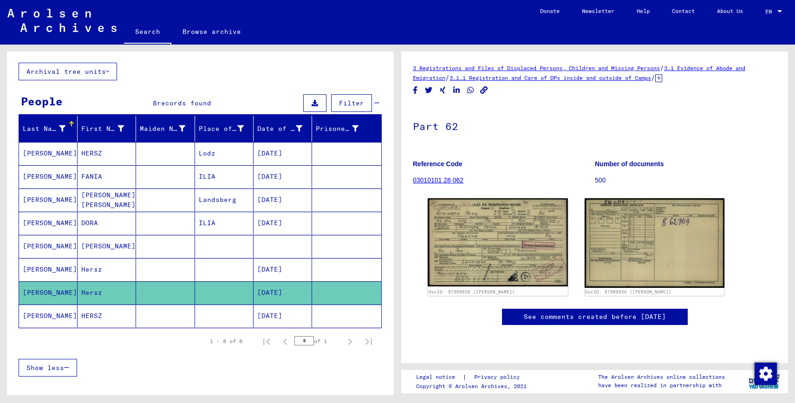
click at [278, 312] on mat-cell "[DATE]" at bounding box center [283, 316] width 59 height 23
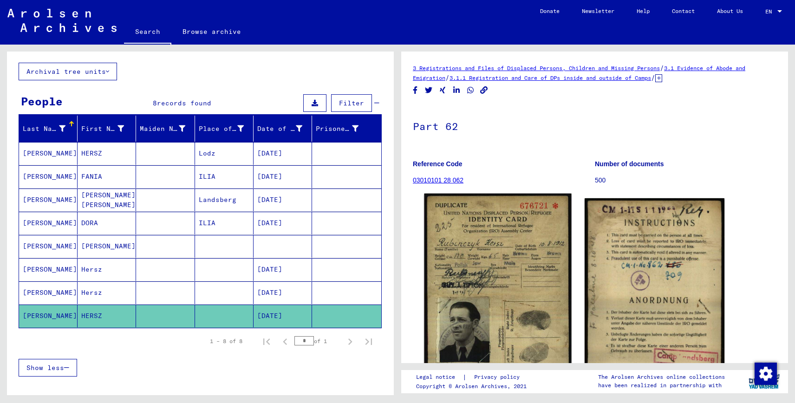
click at [462, 258] on img at bounding box center [497, 289] width 147 height 190
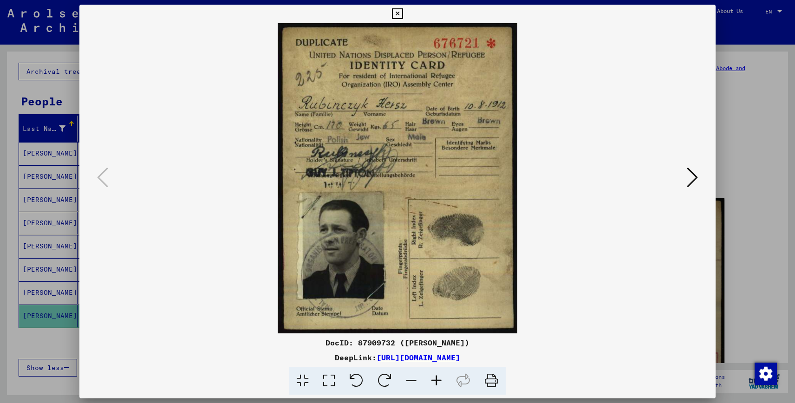
click at [694, 176] on icon at bounding box center [692, 177] width 11 height 22
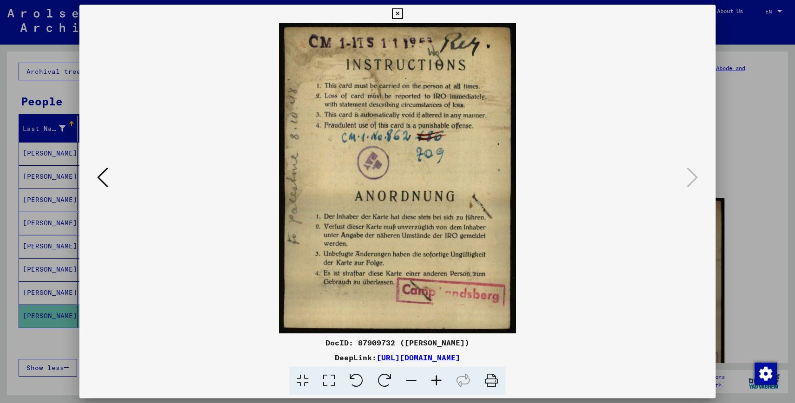
click at [754, 180] on div at bounding box center [397, 201] width 795 height 403
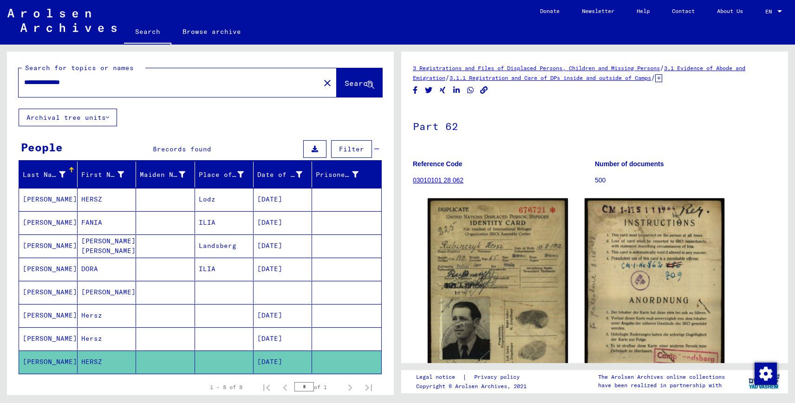
click at [239, 92] on div "**********" at bounding box center [167, 82] width 296 height 21
click at [251, 84] on input "**********" at bounding box center [169, 83] width 290 height 10
paste input "text"
type input "**********"
click at [361, 89] on button "Search" at bounding box center [360, 82] width 46 height 29
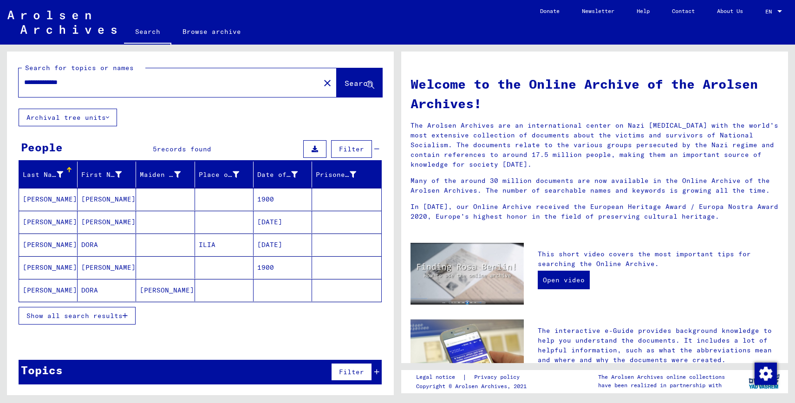
click at [233, 201] on mat-cell at bounding box center [224, 199] width 59 height 22
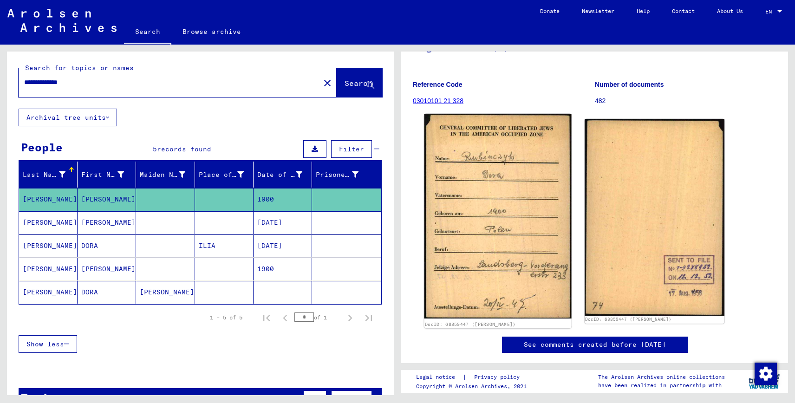
scroll to position [95, 0]
click at [434, 221] on img at bounding box center [497, 215] width 147 height 205
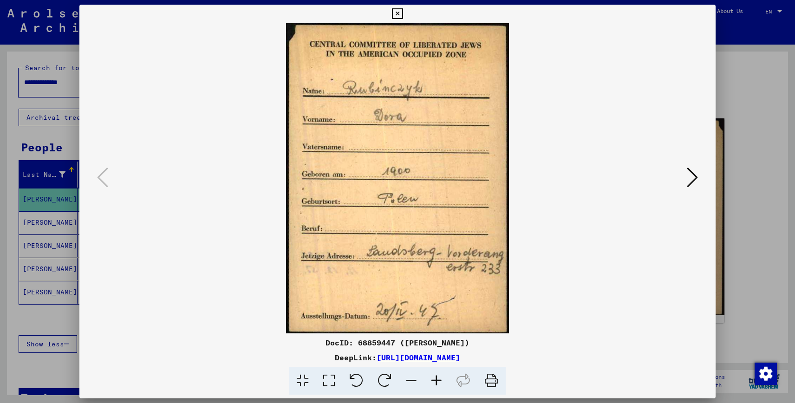
click at [695, 176] on icon at bounding box center [692, 177] width 11 height 22
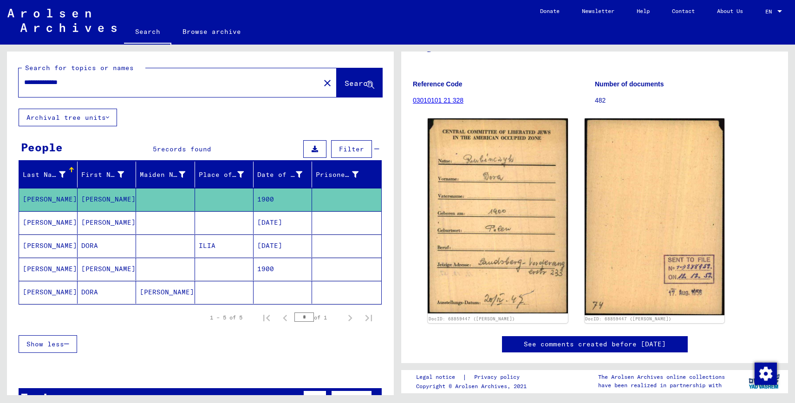
click at [286, 236] on mat-cell "[DATE]" at bounding box center [283, 246] width 59 height 23
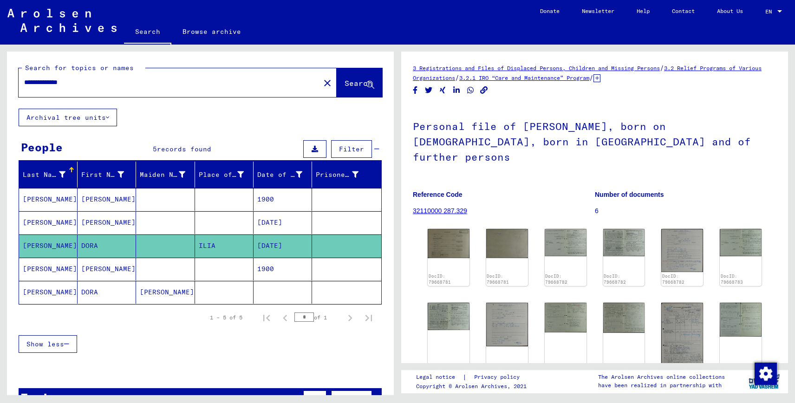
click at [295, 222] on mat-cell "[DATE]" at bounding box center [283, 222] width 59 height 23
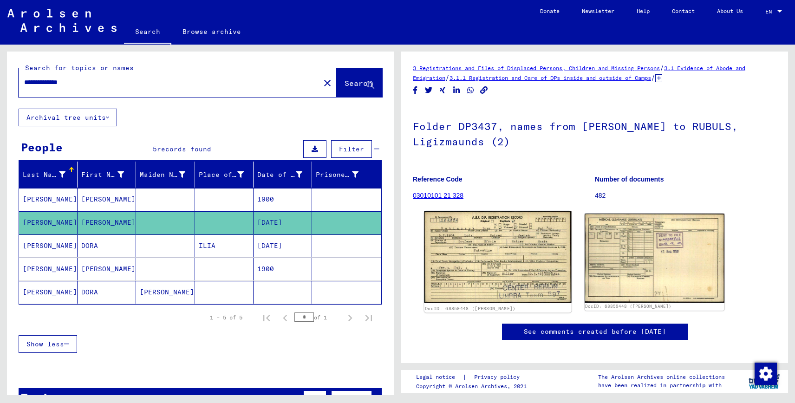
click at [463, 233] on img at bounding box center [497, 257] width 147 height 92
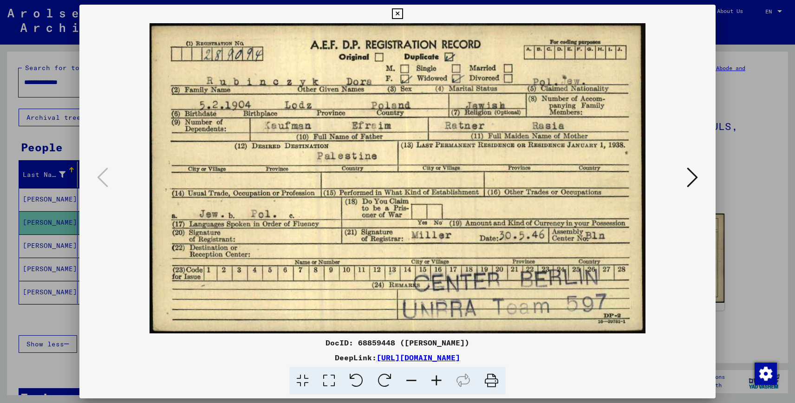
click at [691, 174] on icon at bounding box center [692, 177] width 11 height 22
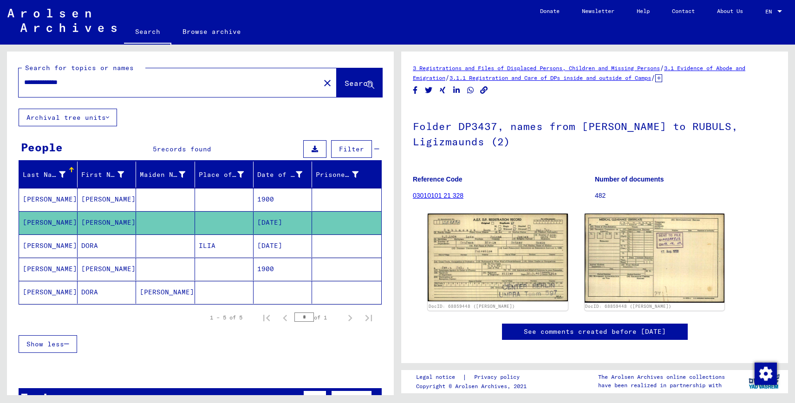
click at [307, 248] on mat-cell "[DATE]" at bounding box center [283, 246] width 59 height 23
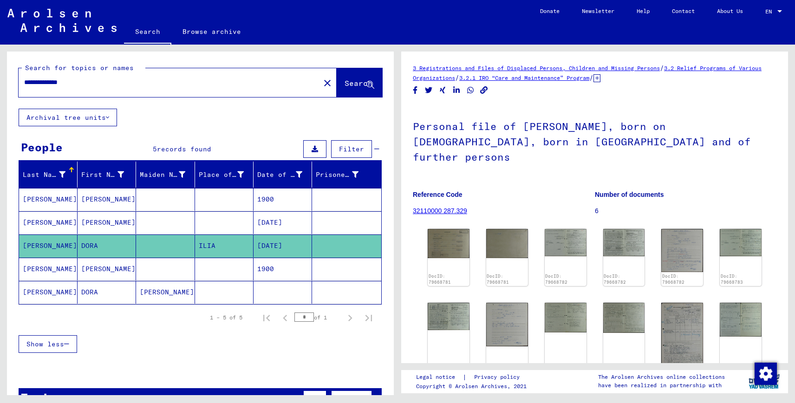
click at [314, 268] on mat-cell at bounding box center [346, 269] width 69 height 23
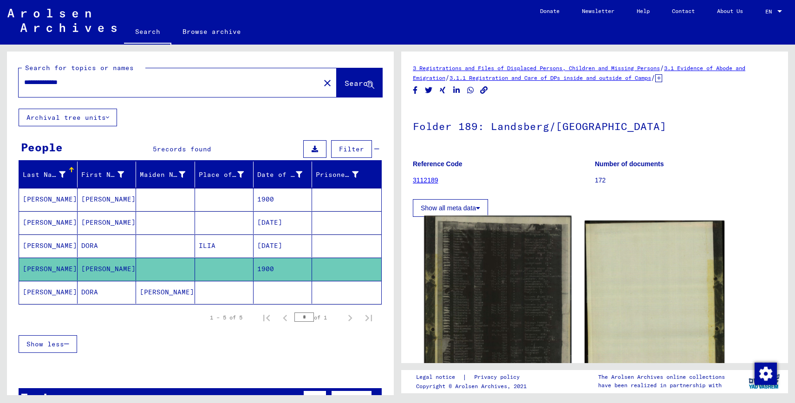
click at [449, 263] on img at bounding box center [497, 314] width 147 height 196
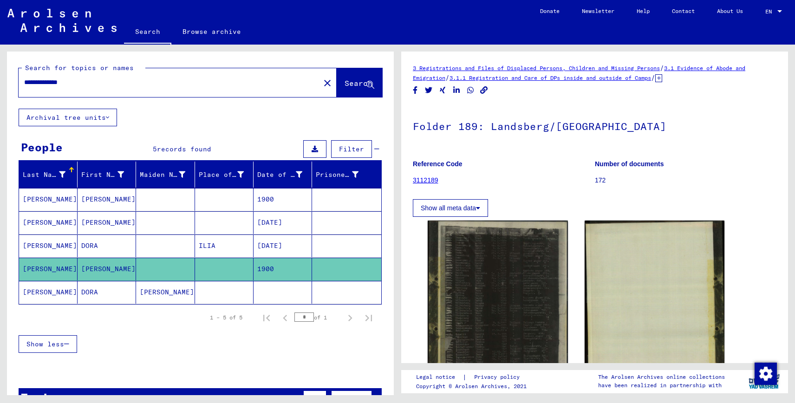
click at [302, 306] on div "1 – 5 of 5 * of 1" at bounding box center [200, 318] width 363 height 26
click at [302, 304] on mat-table "Last Name First Name Maiden Name Place of Birth Date of Birth Prisoner # [PERSO…" at bounding box center [200, 233] width 363 height 143
click at [308, 298] on mat-cell at bounding box center [283, 292] width 59 height 23
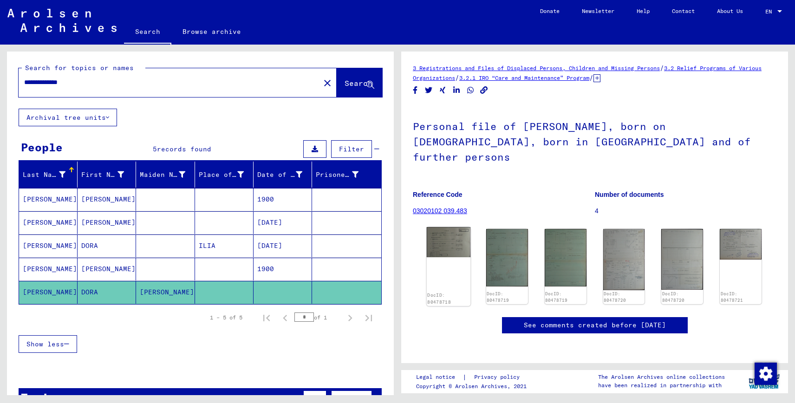
click at [461, 232] on img at bounding box center [449, 242] width 44 height 30
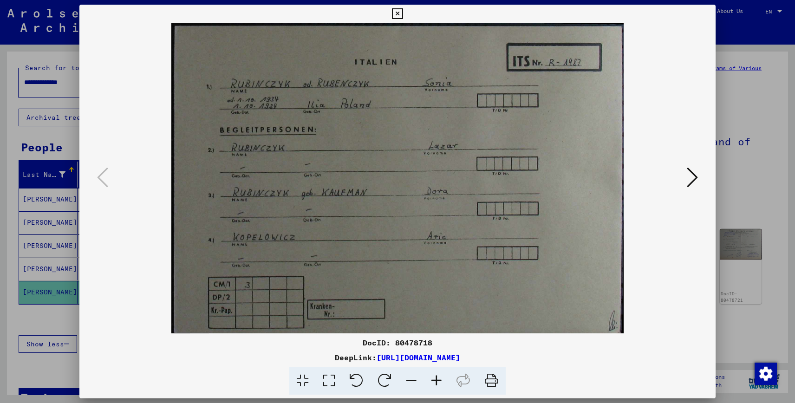
click at [684, 182] on button at bounding box center [692, 178] width 17 height 26
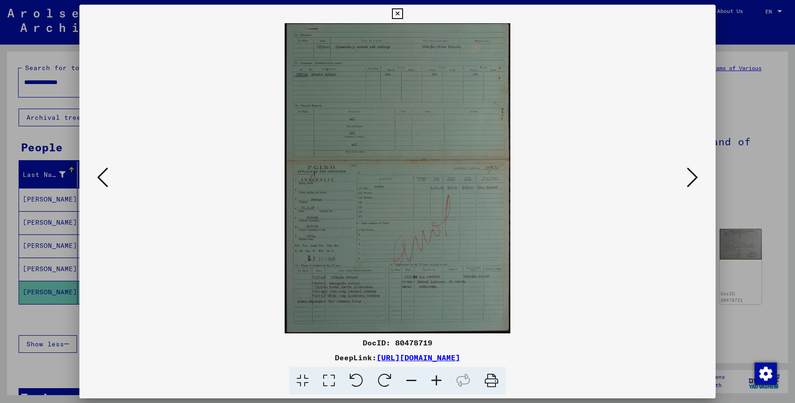
click at [691, 178] on icon at bounding box center [692, 177] width 11 height 22
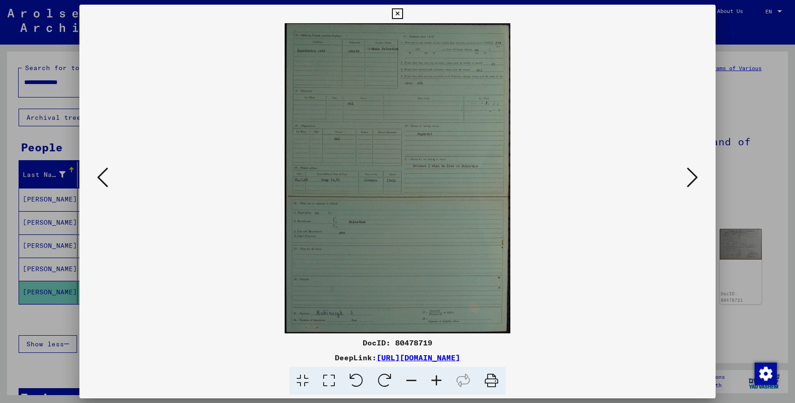
click at [467, 206] on img at bounding box center [397, 178] width 573 height 310
click at [688, 178] on icon at bounding box center [692, 177] width 11 height 22
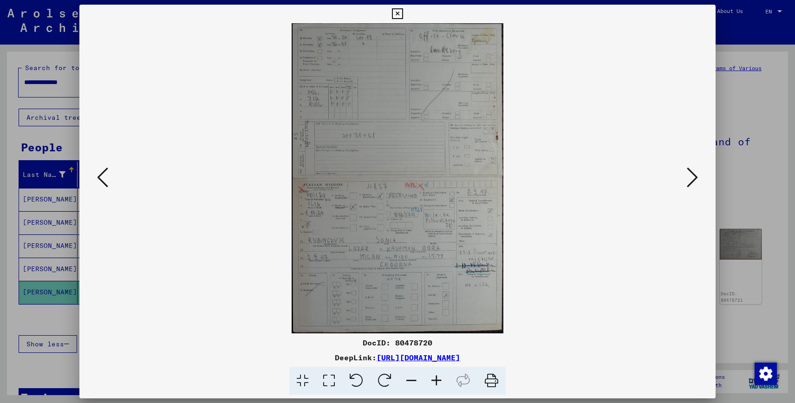
click at [446, 219] on img at bounding box center [397, 178] width 573 height 310
click at [324, 245] on img at bounding box center [397, 178] width 573 height 310
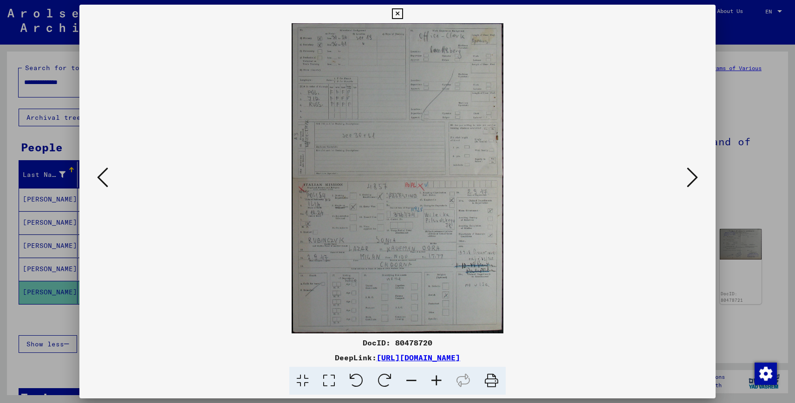
click at [692, 177] on icon at bounding box center [692, 177] width 11 height 22
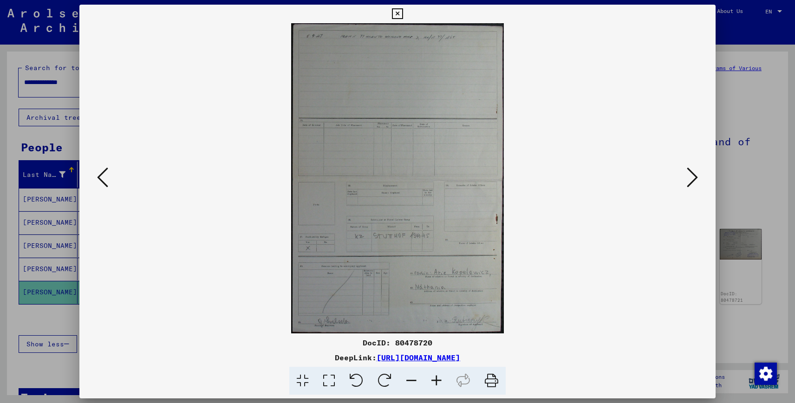
click at [681, 176] on img at bounding box center [397, 178] width 573 height 310
click at [687, 176] on icon at bounding box center [692, 177] width 11 height 22
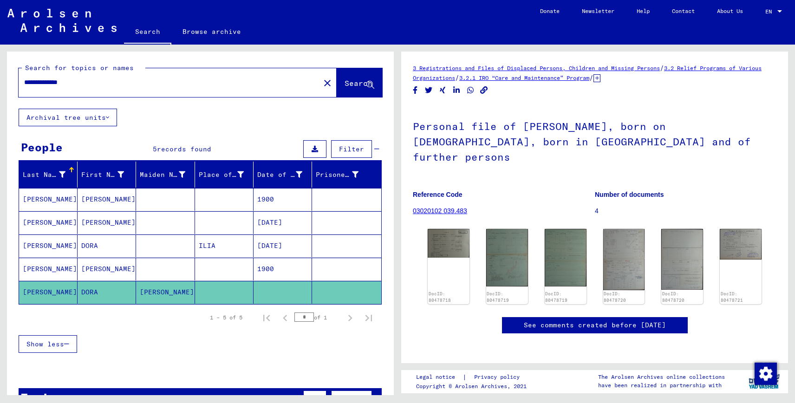
click at [240, 298] on mat-cell at bounding box center [224, 292] width 59 height 23
